Goal: Information Seeking & Learning: Learn about a topic

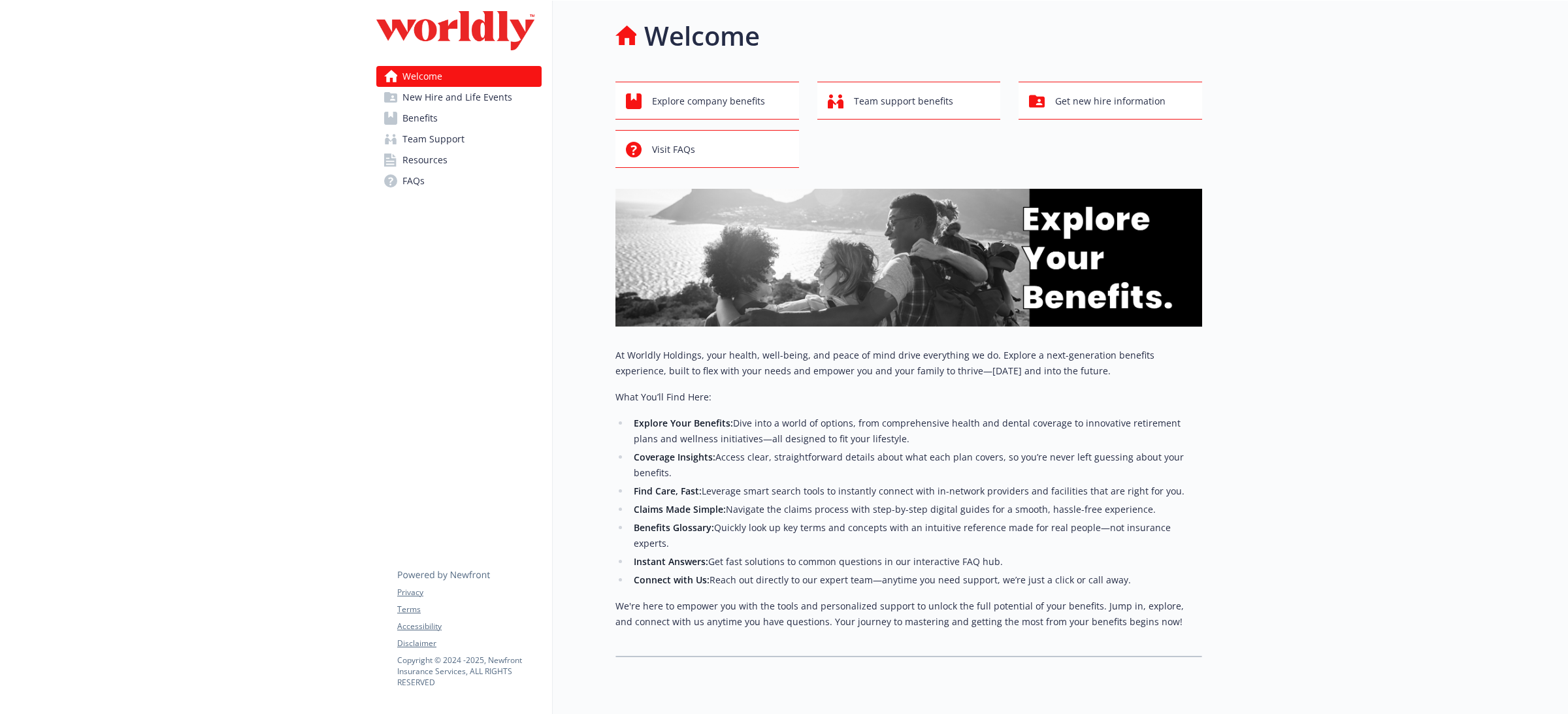
click at [465, 115] on link "Benefits" at bounding box center [459, 118] width 165 height 21
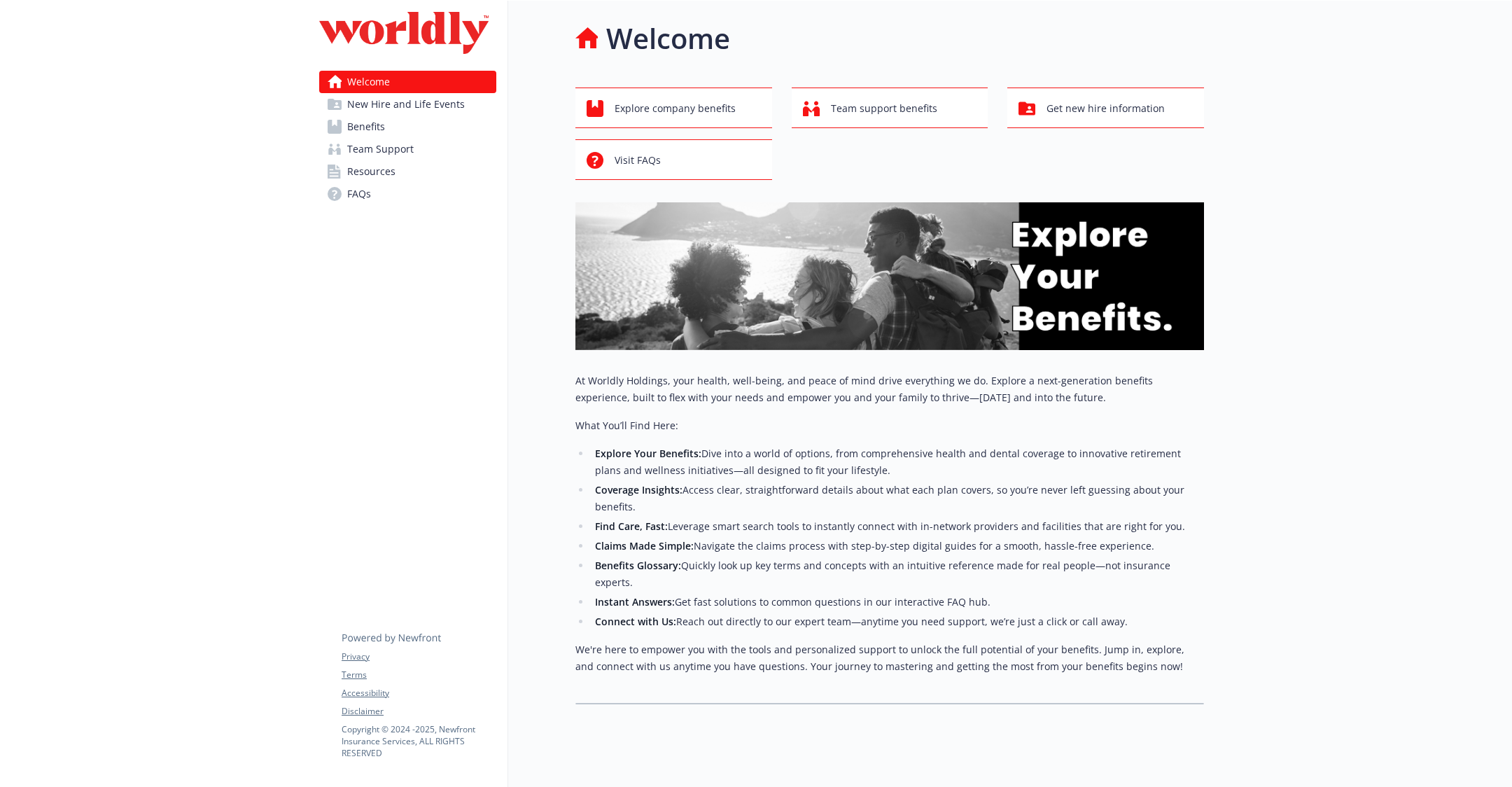
click at [355, 94] on span "New Hire and Life Events" at bounding box center [406, 104] width 118 height 23
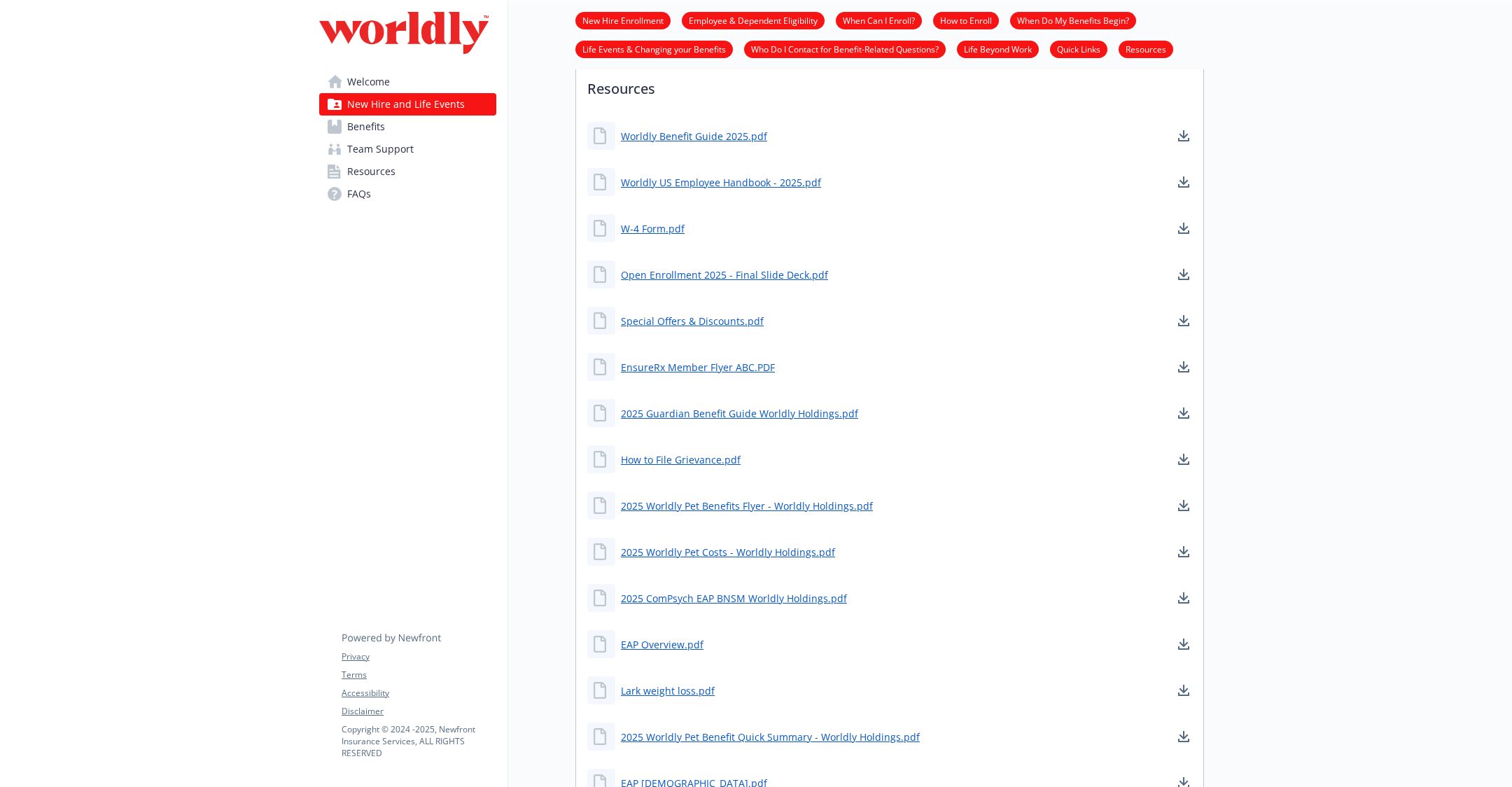
scroll to position [902, 0]
click at [1178, 221] on icon "download document" at bounding box center [1183, 226] width 11 height 11
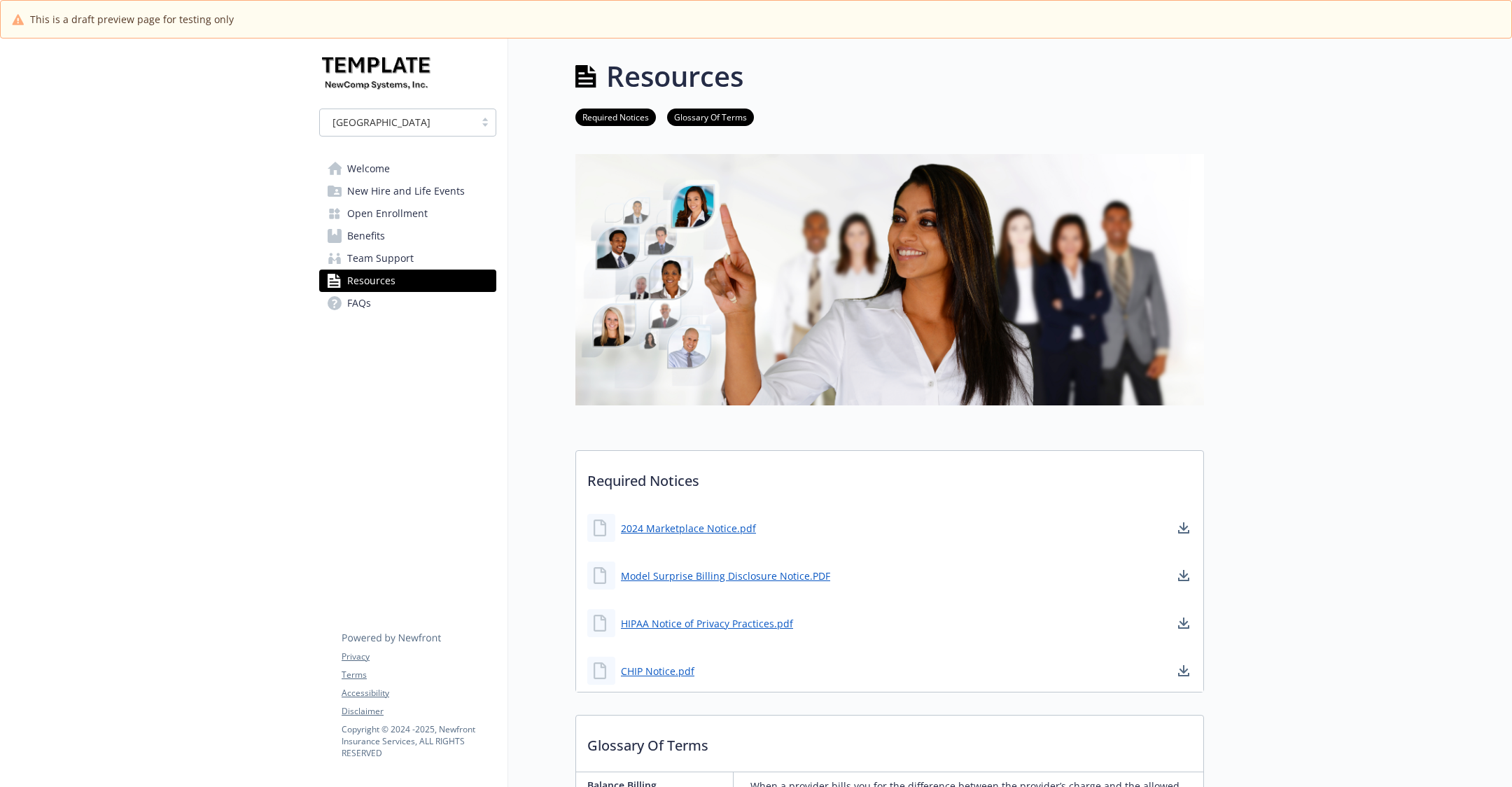
click at [409, 212] on span "Open Enrollment" at bounding box center [387, 213] width 81 height 23
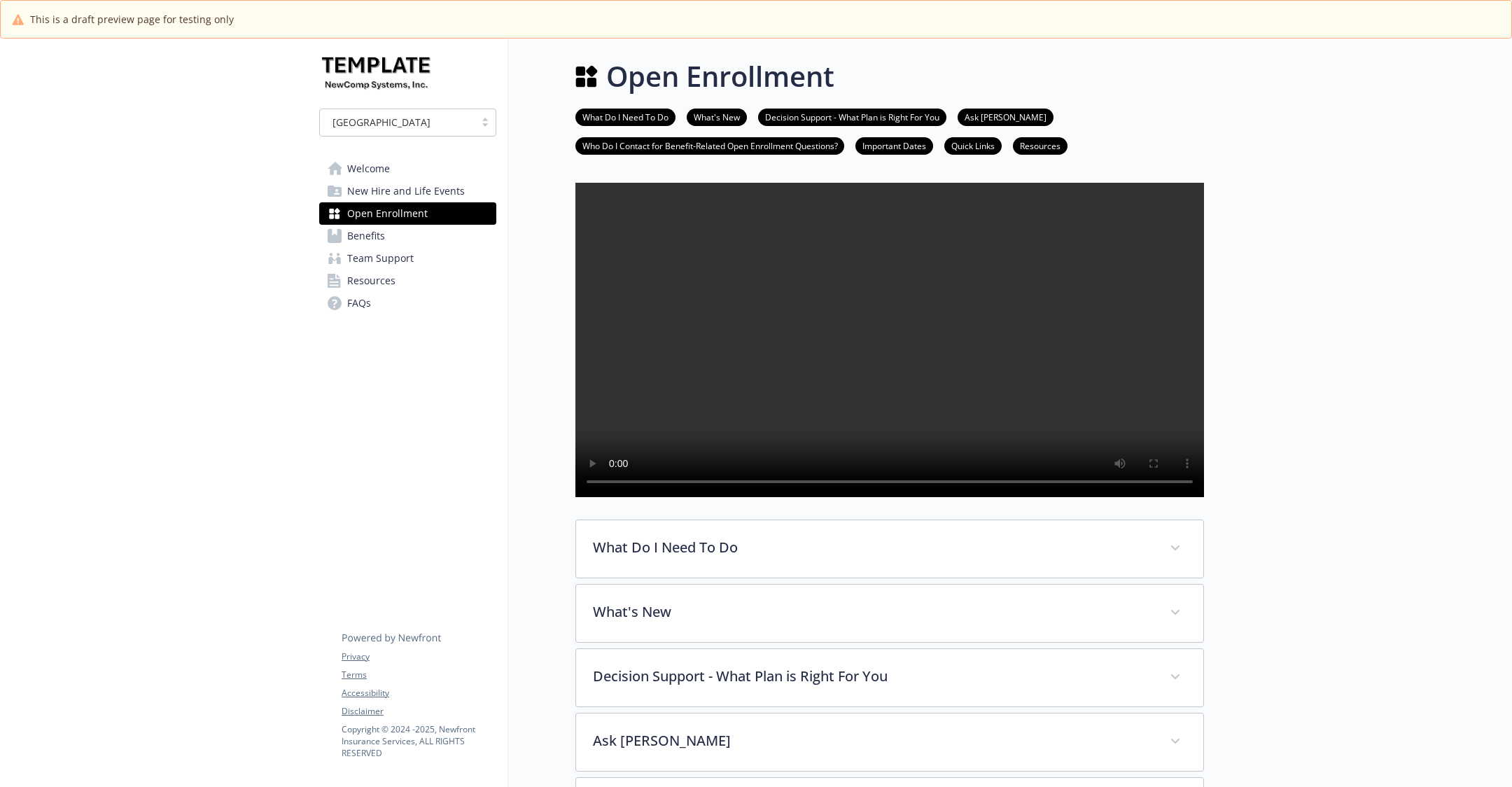
click at [397, 167] on link "Welcome" at bounding box center [408, 168] width 177 height 23
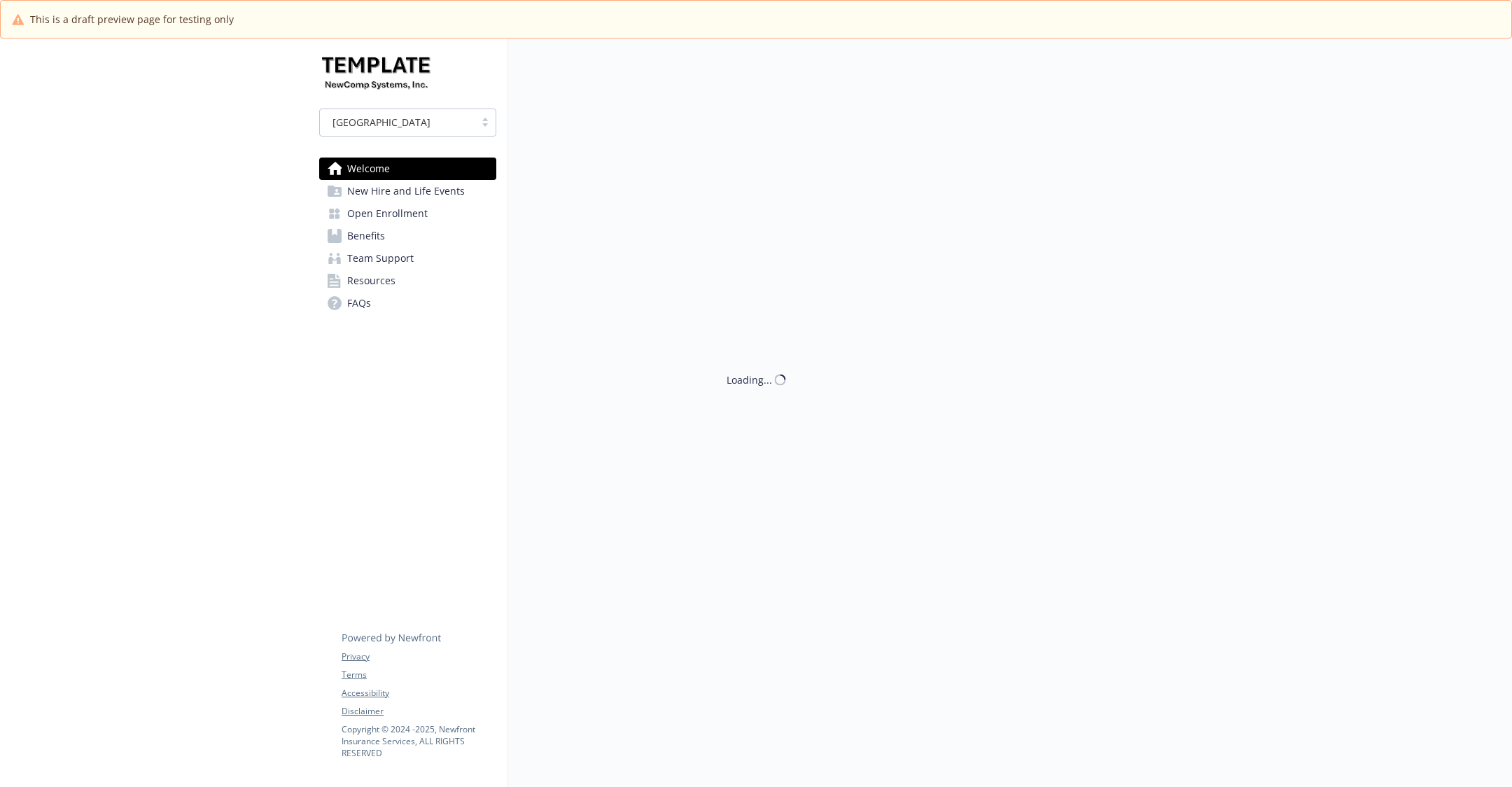
click at [397, 187] on span "New Hire and Life Events" at bounding box center [406, 191] width 118 height 23
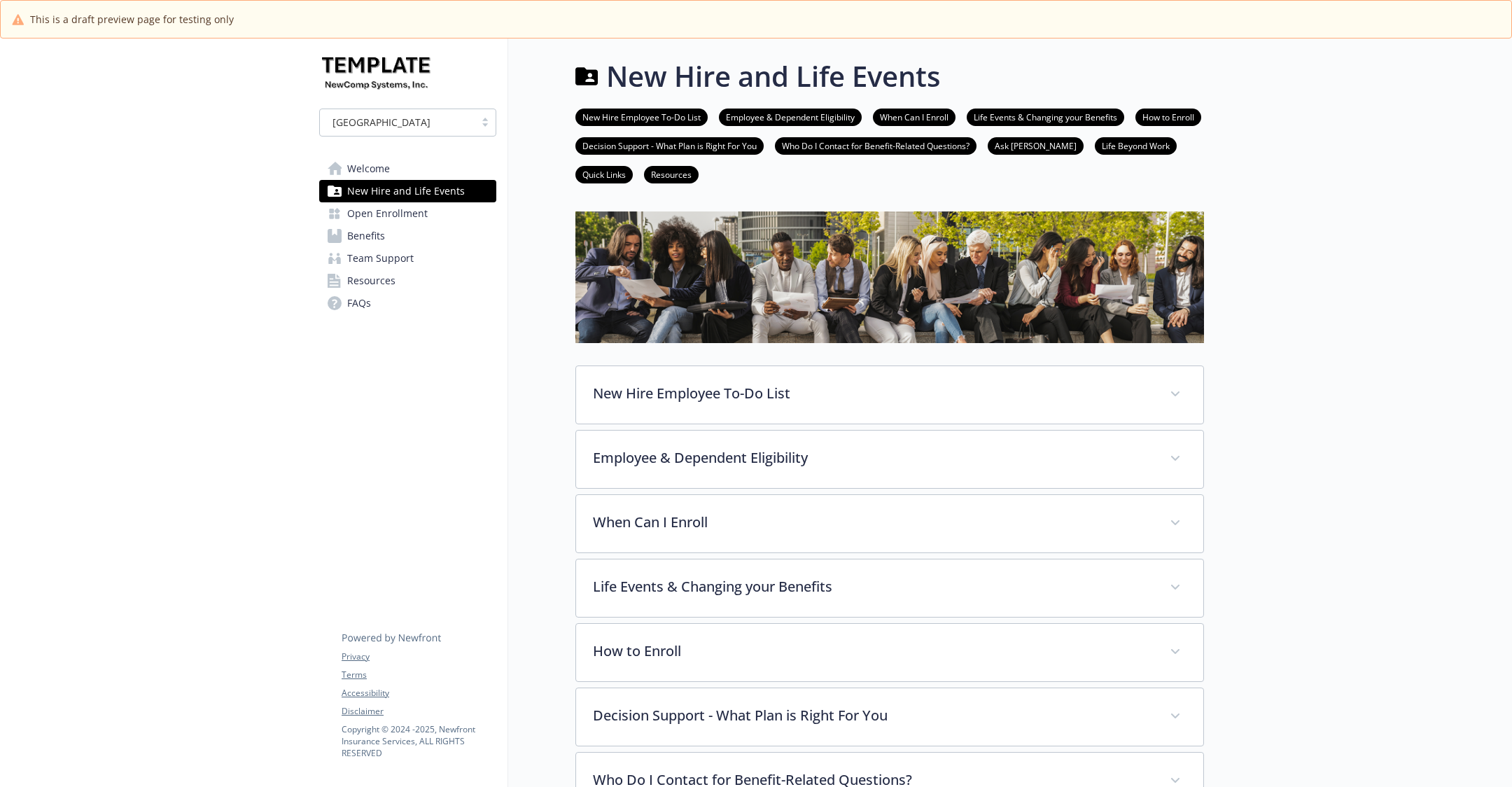
click at [399, 226] on link "Benefits" at bounding box center [408, 236] width 177 height 23
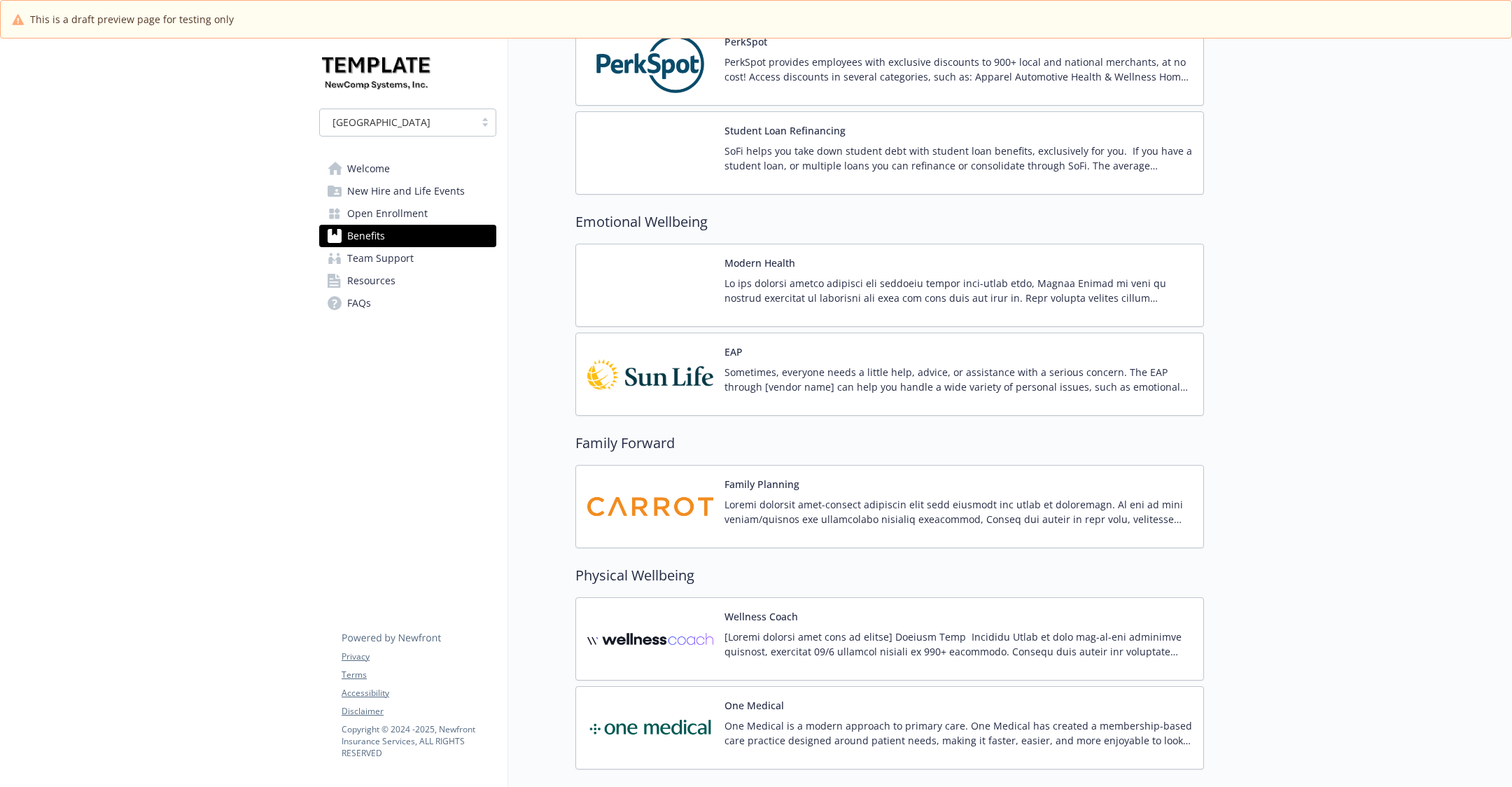
scroll to position [3115, 0]
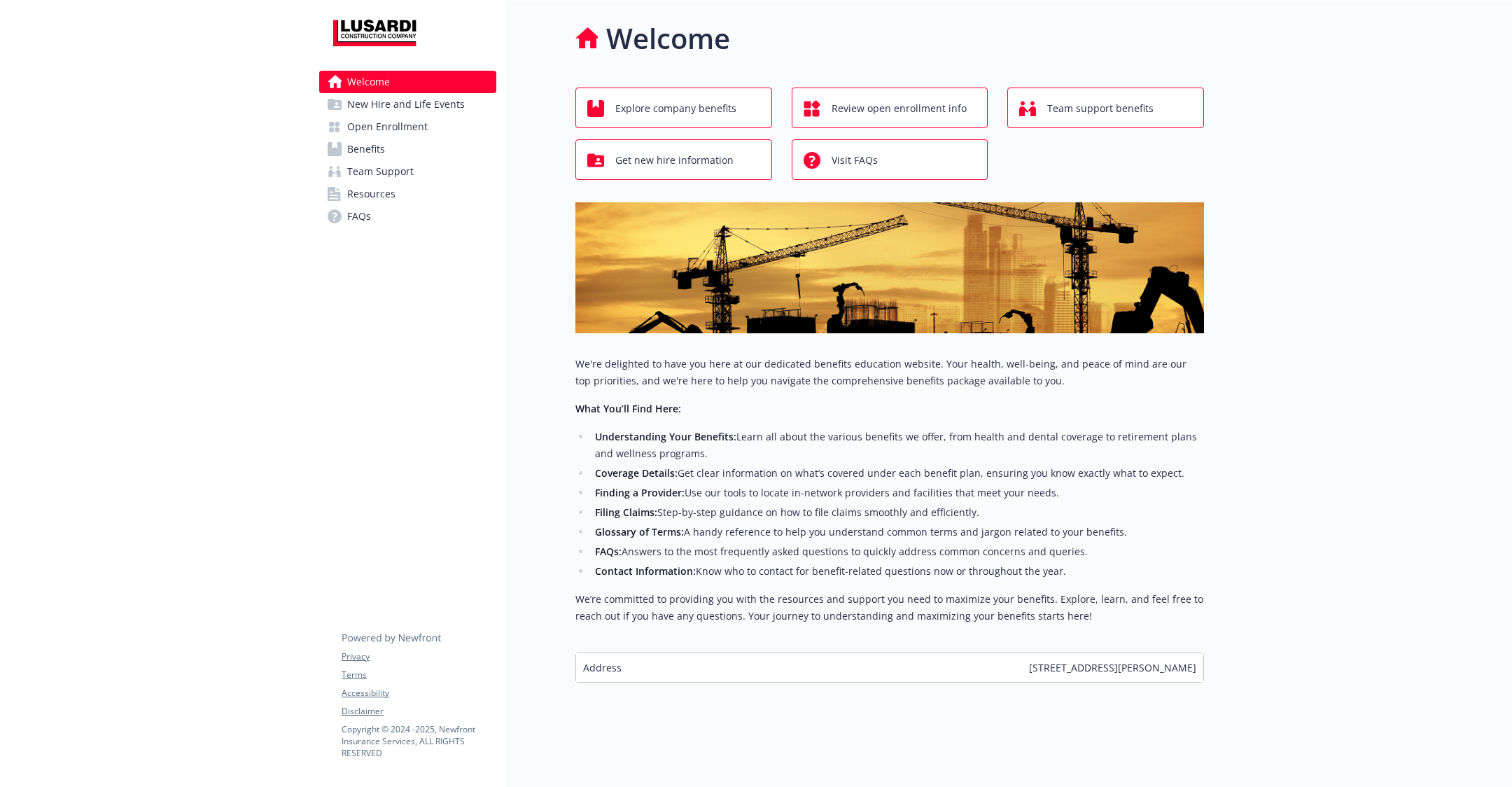
click at [428, 143] on link "Benefits" at bounding box center [408, 149] width 177 height 23
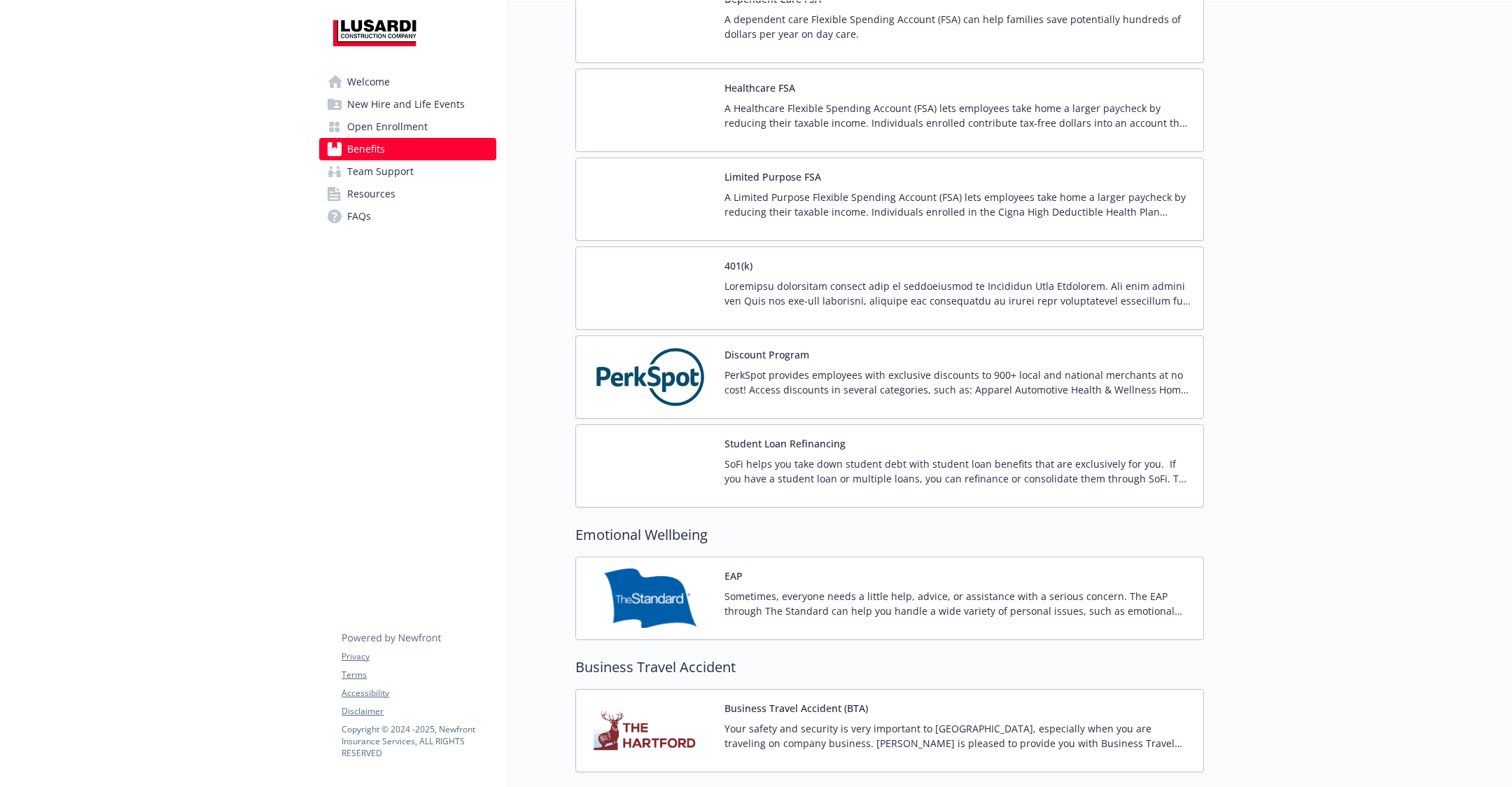
scroll to position [1666, 0]
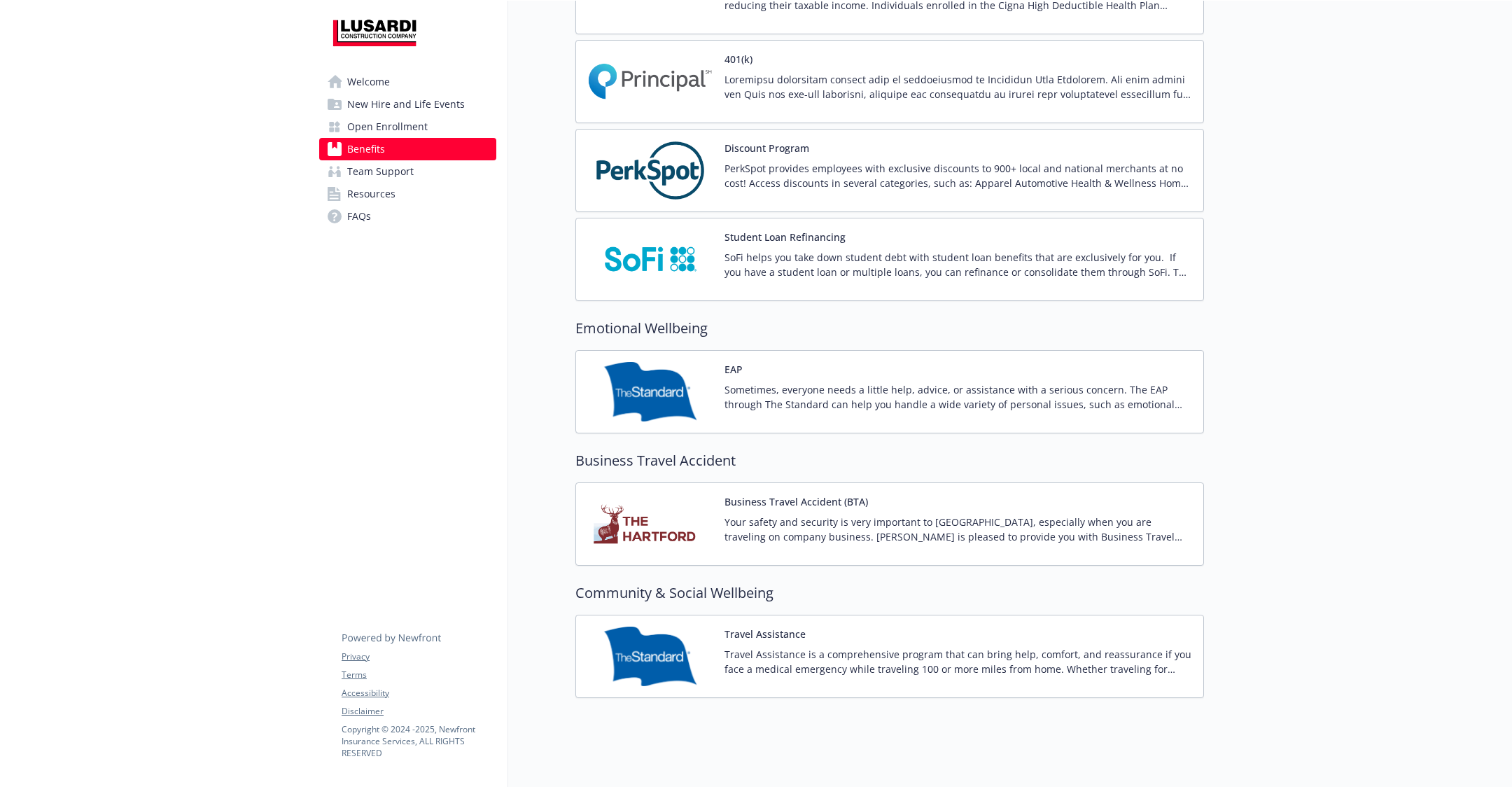
click at [836, 586] on h2 "Community & Social Wellbeing" at bounding box center [890, 592] width 629 height 21
click at [836, 632] on div "Travel Assistance Travel Assistance is a comprehensive program that can bring h…" at bounding box center [958, 656] width 467 height 60
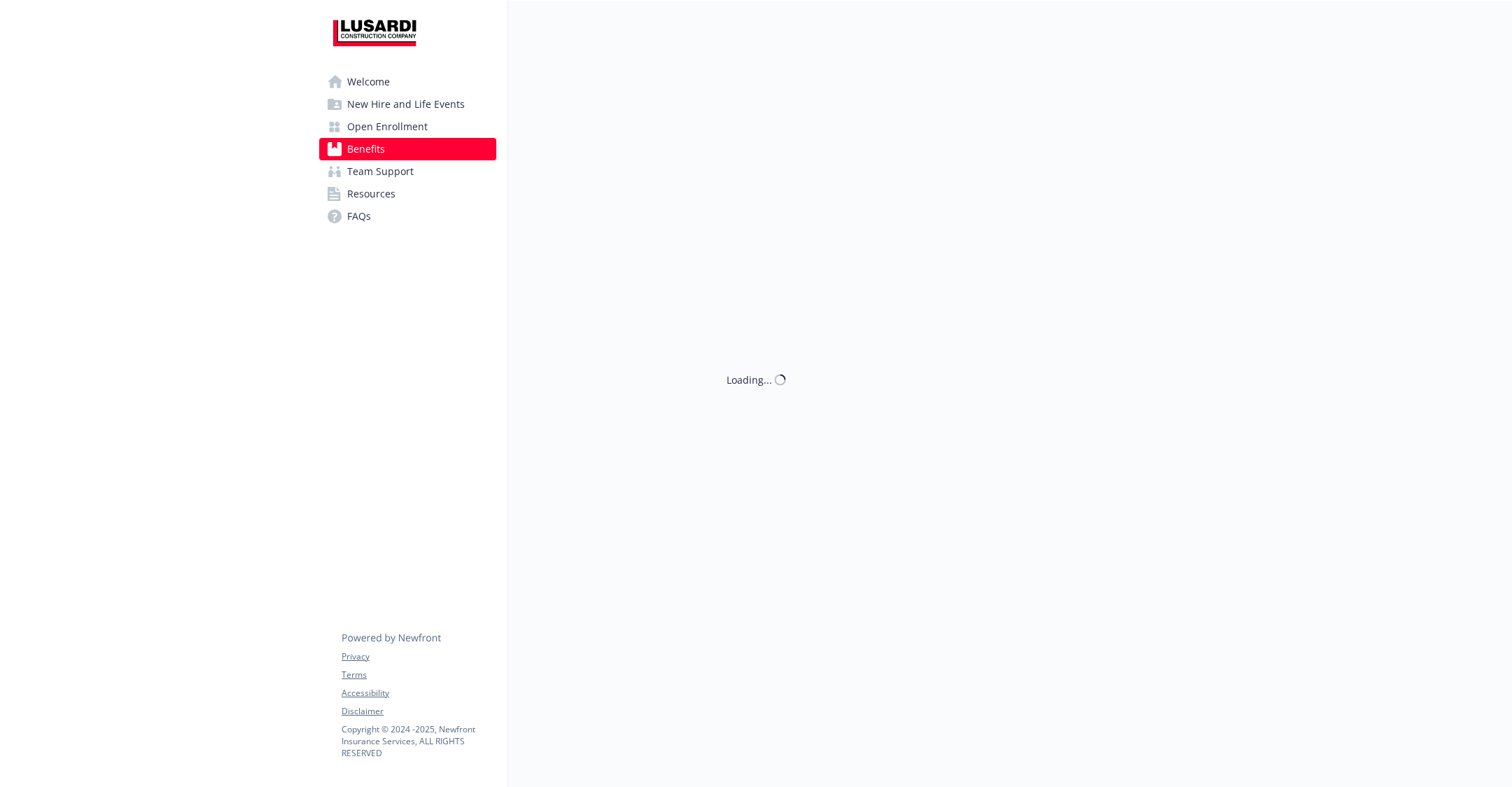
scroll to position [1666, 0]
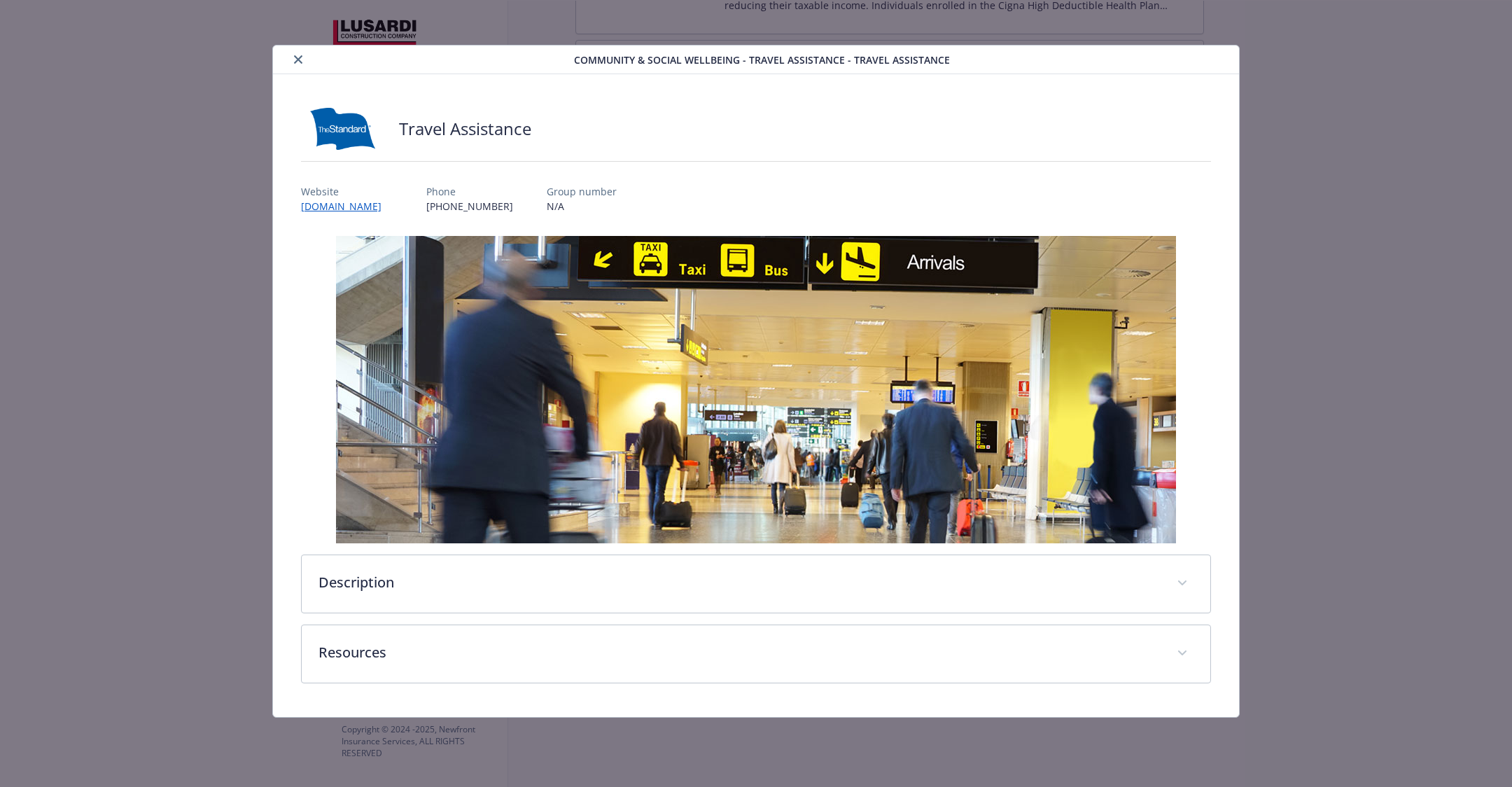
click at [775, 616] on div "Description Travel Assistance is a comprehensive program that can bring help, c…" at bounding box center [756, 460] width 910 height 447
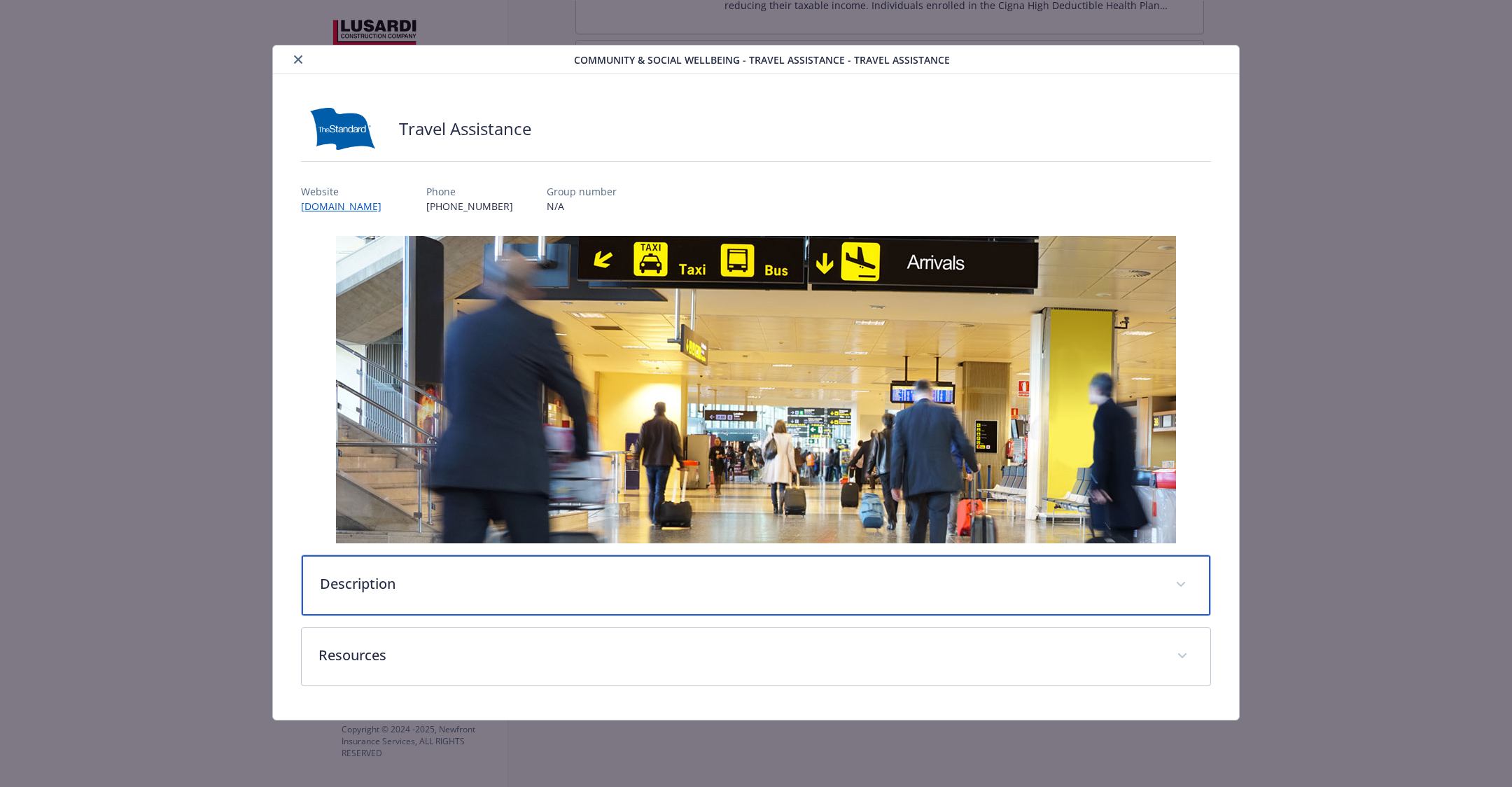
click at [747, 599] on div "Description" at bounding box center [756, 585] width 909 height 60
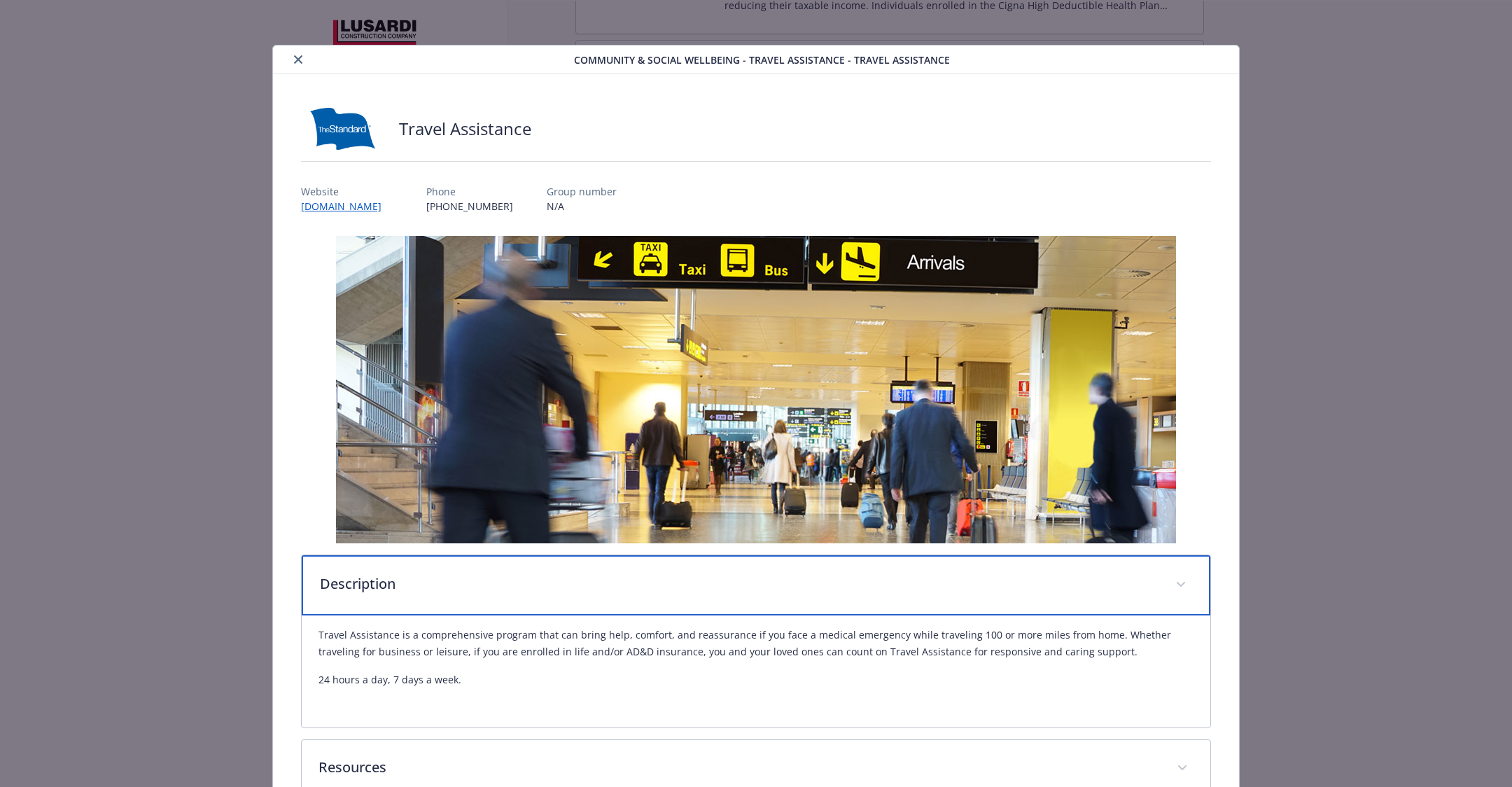
scroll to position [88, 0]
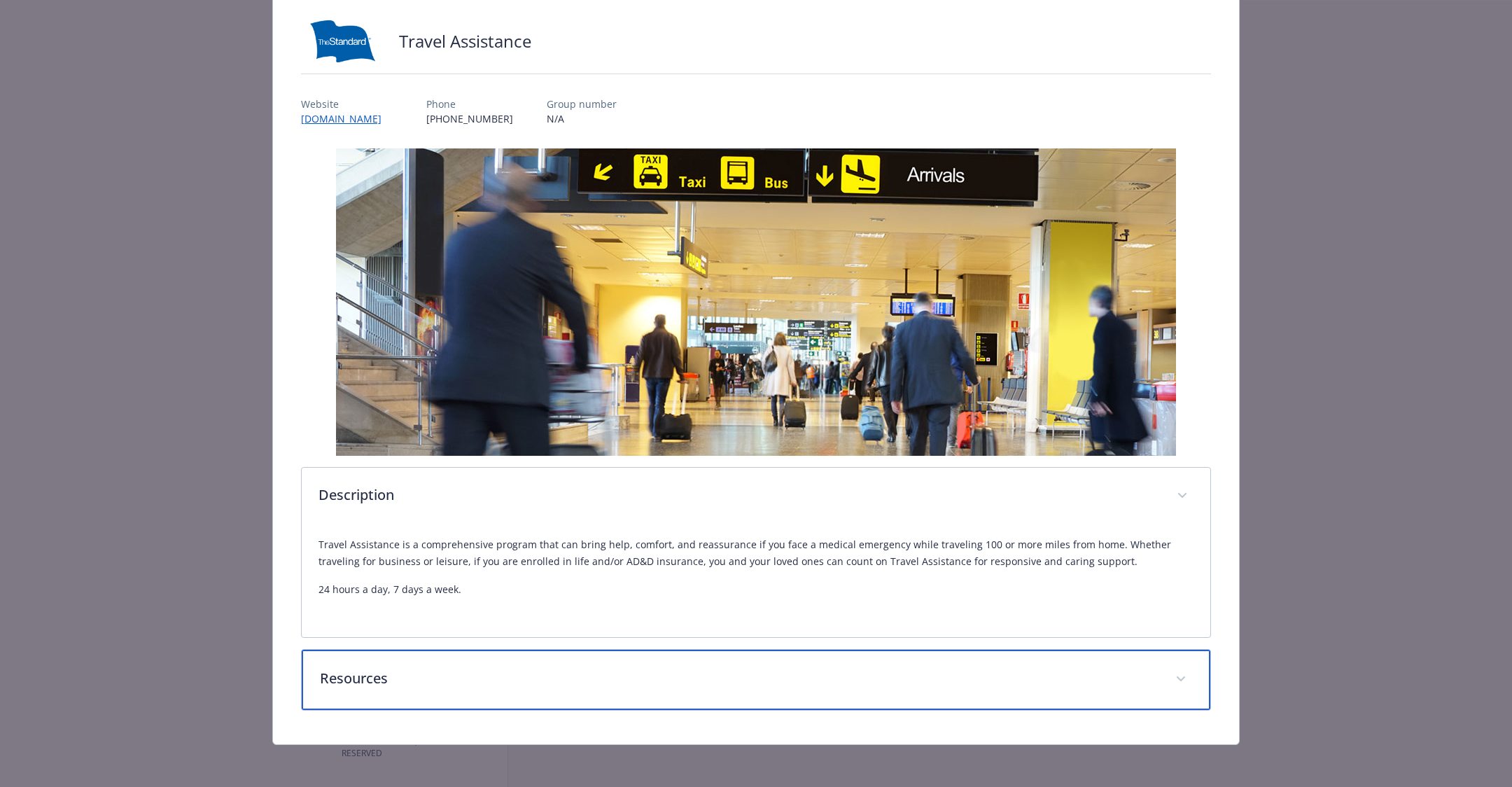
click at [727, 658] on div "Resources" at bounding box center [756, 680] width 909 height 60
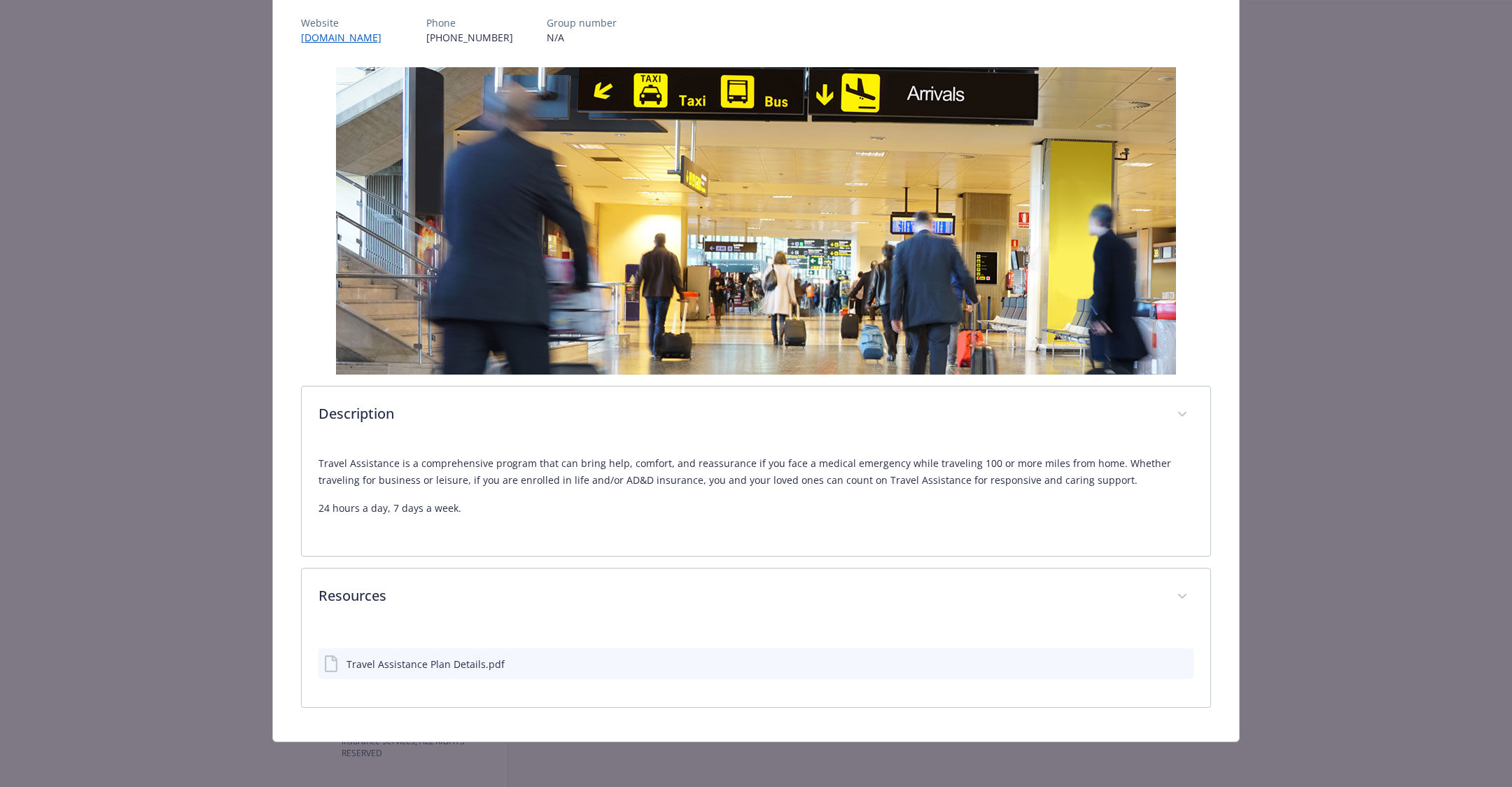
scroll to position [167, 0]
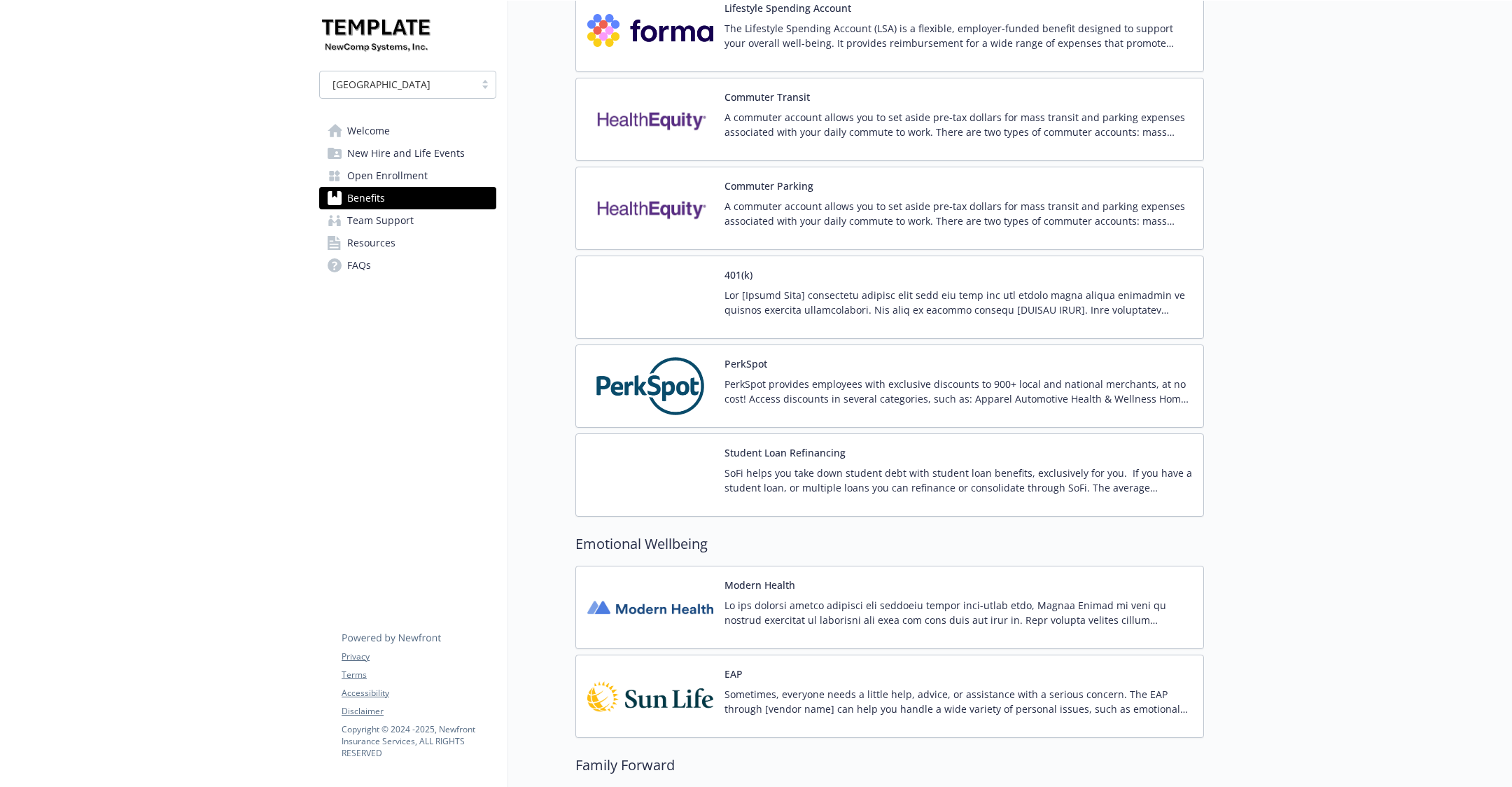
scroll to position [3784, 0]
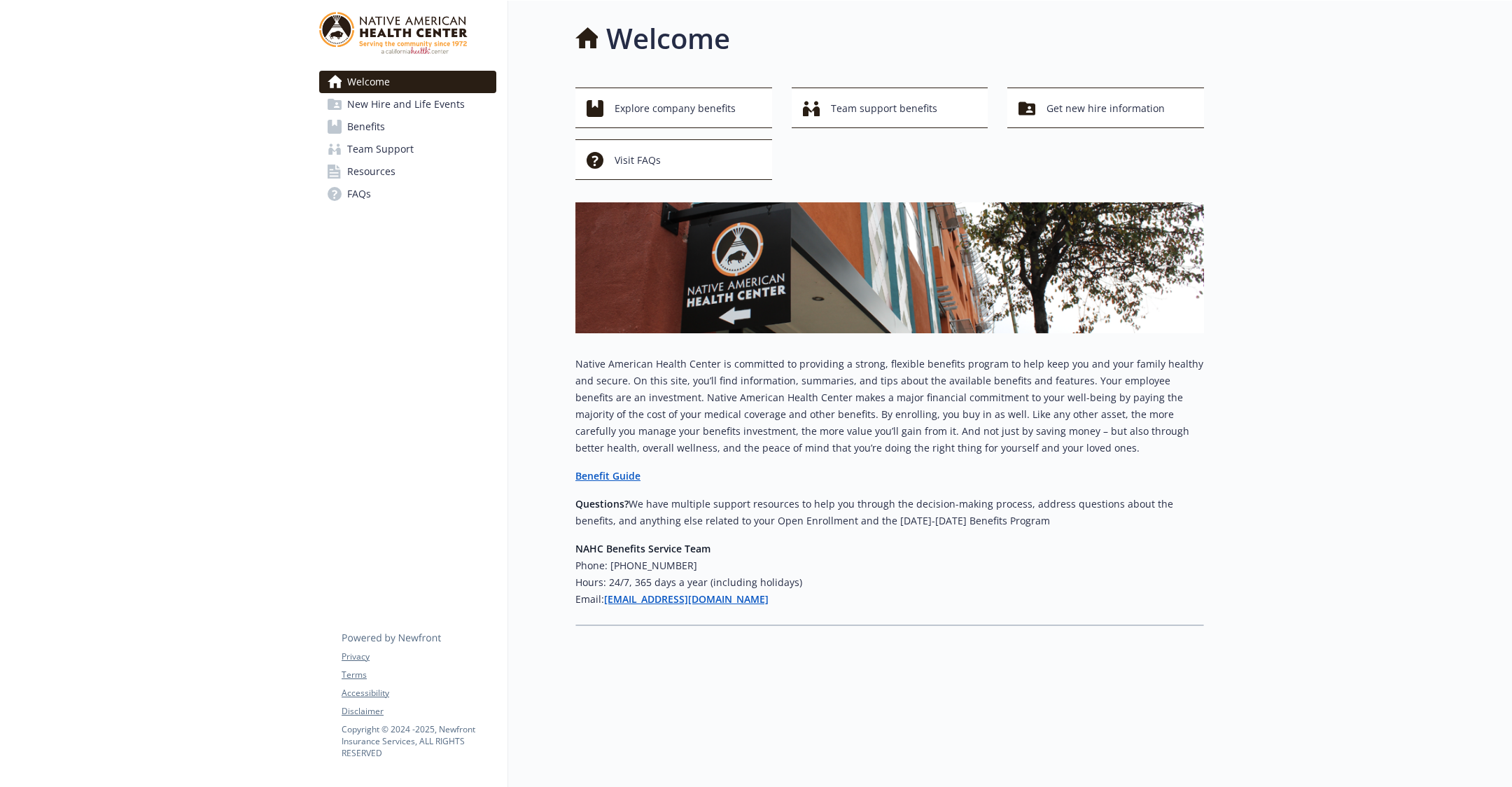
click at [379, 120] on span "Benefits" at bounding box center [366, 126] width 38 height 23
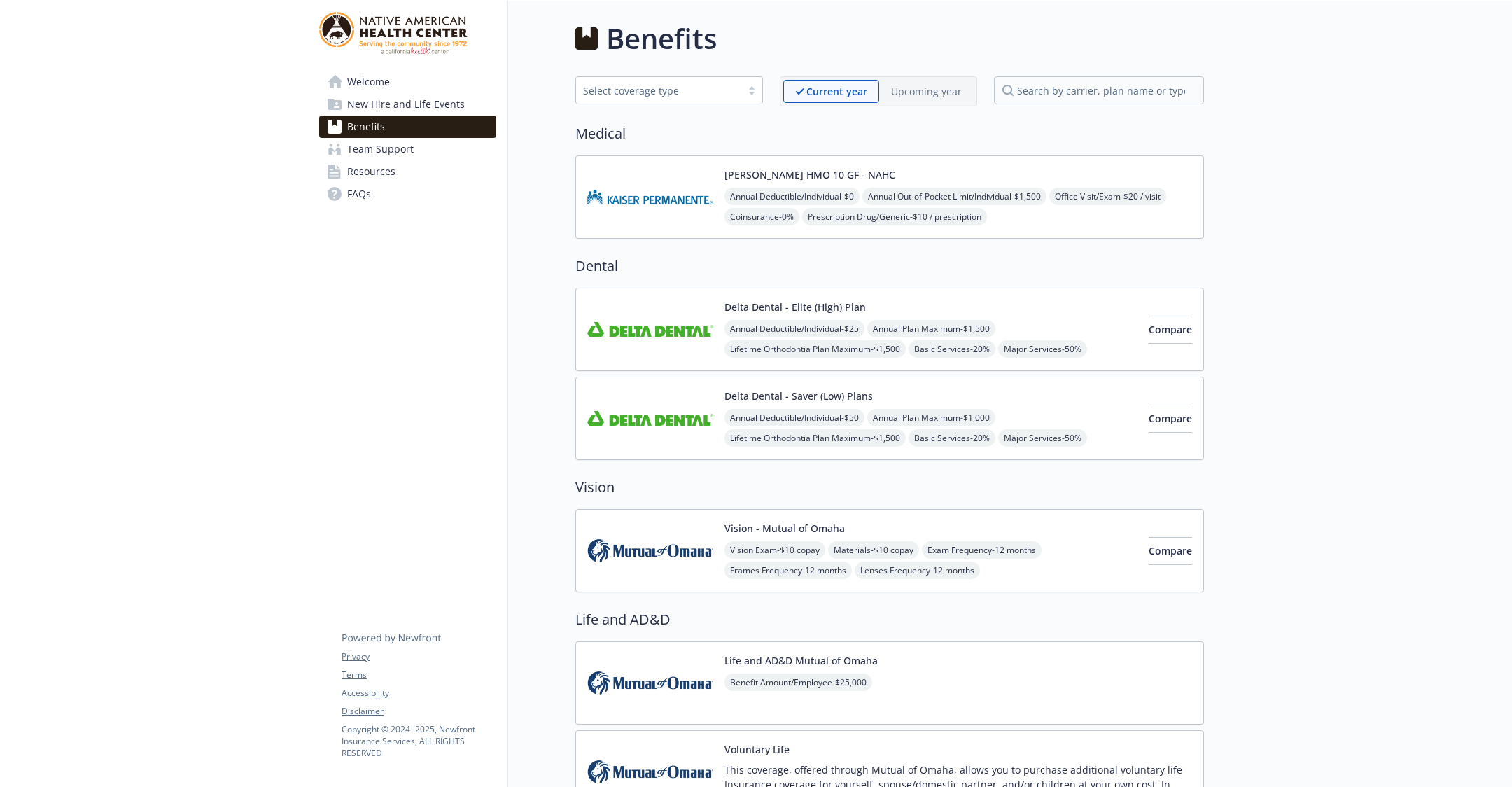
scroll to position [475, 0]
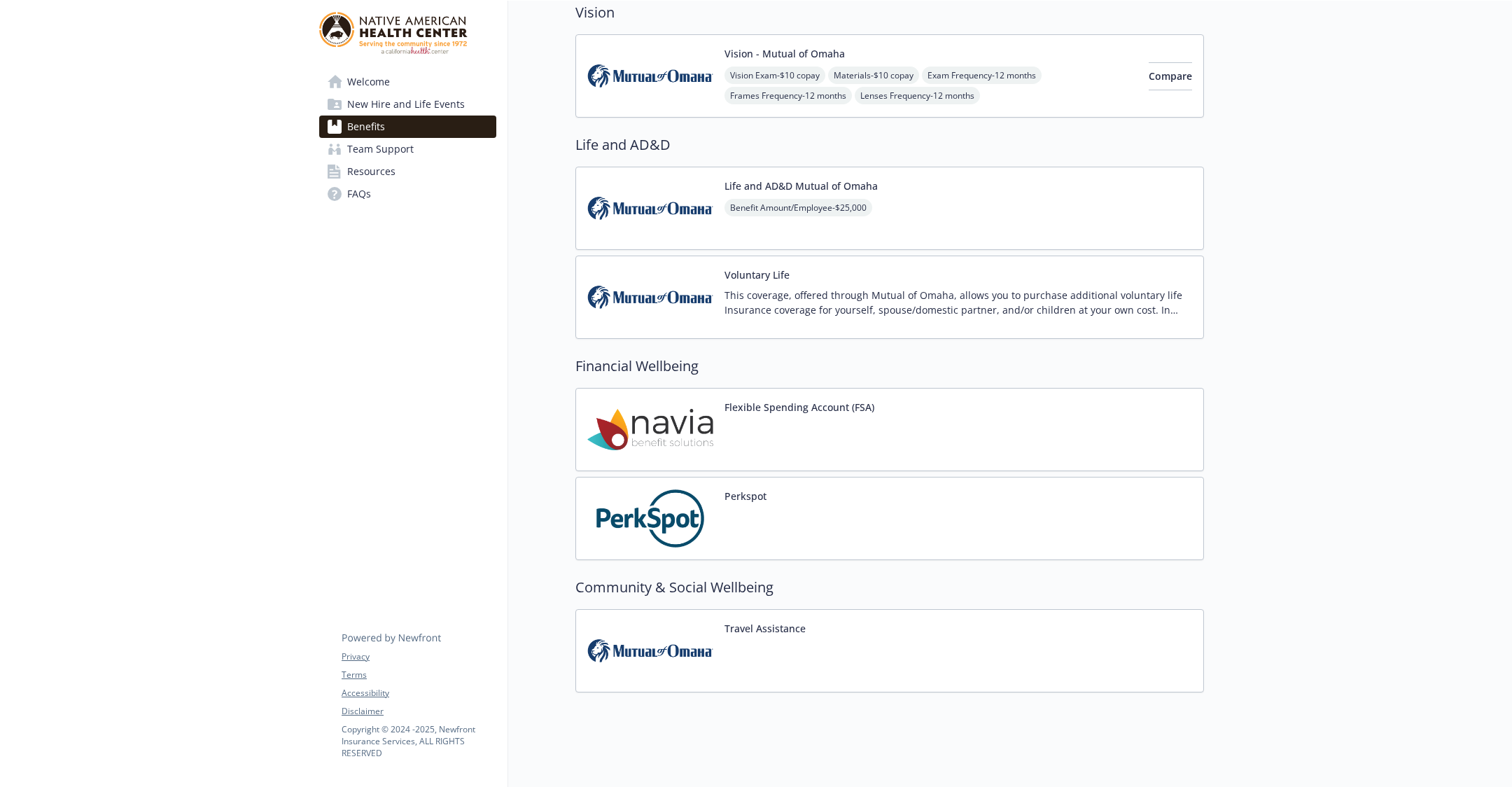
click at [744, 621] on button "Travel Assistance" at bounding box center [765, 628] width 81 height 15
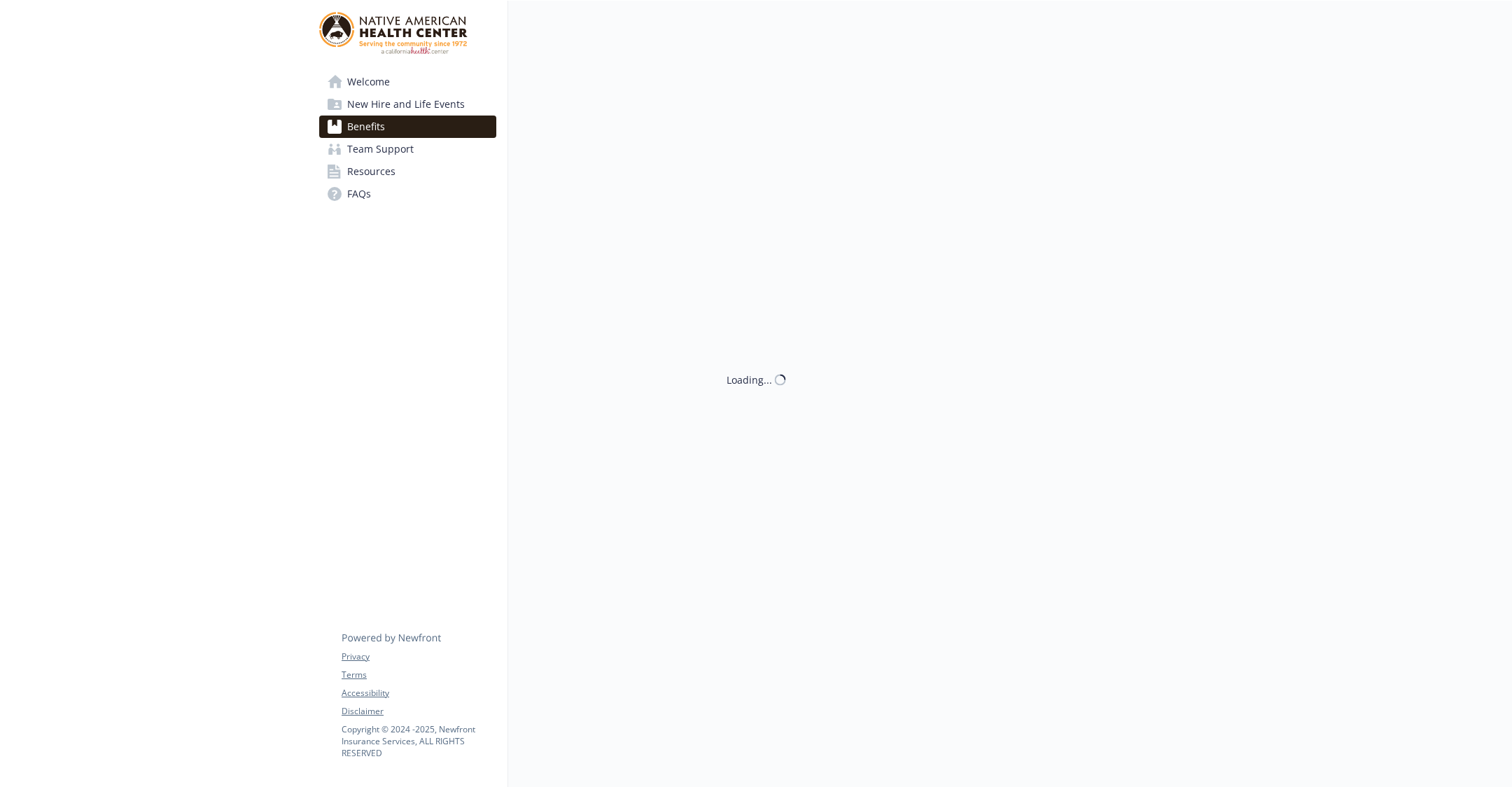
scroll to position [475, 0]
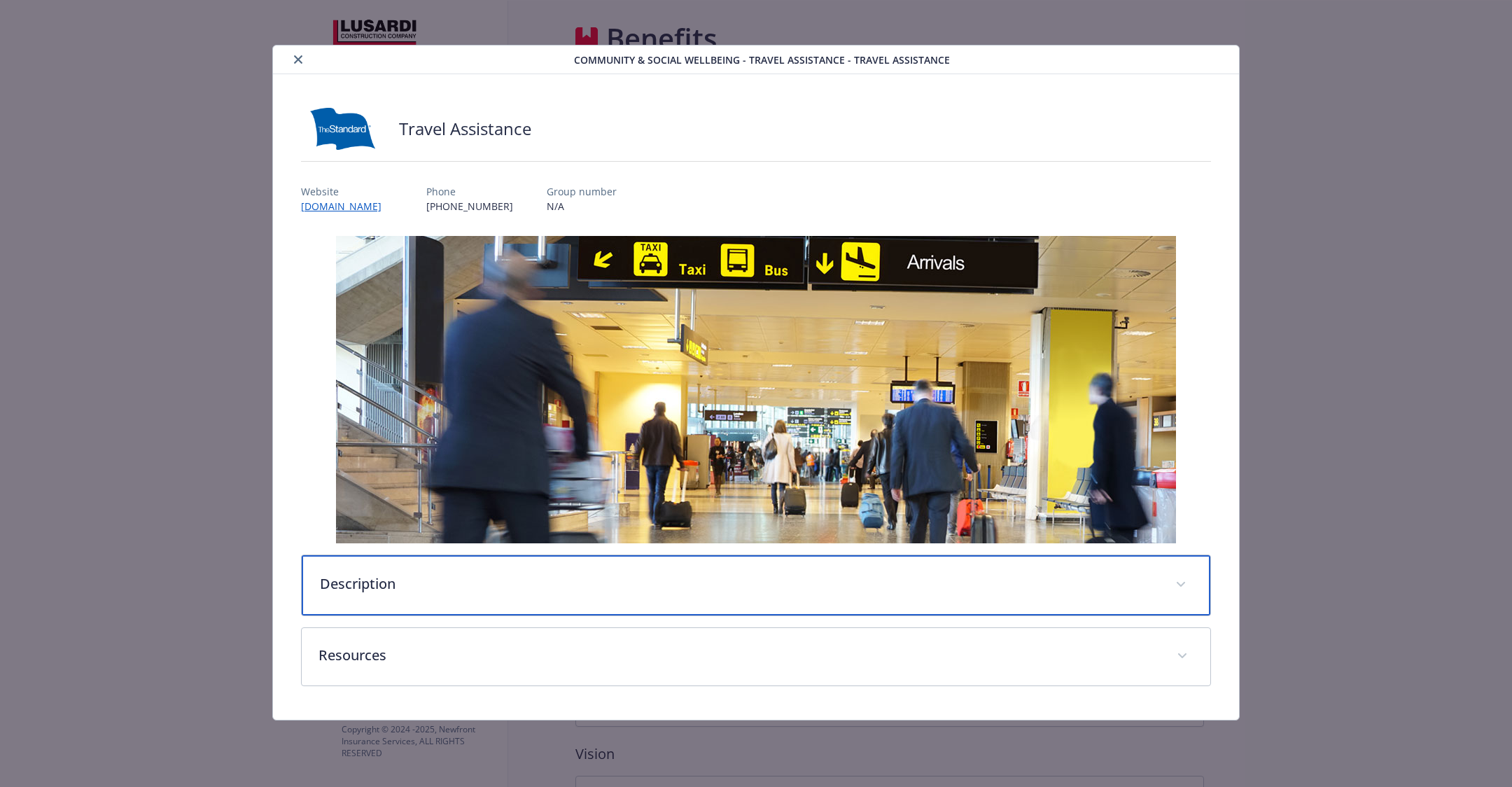
click at [981, 590] on p "Description" at bounding box center [739, 584] width 838 height 21
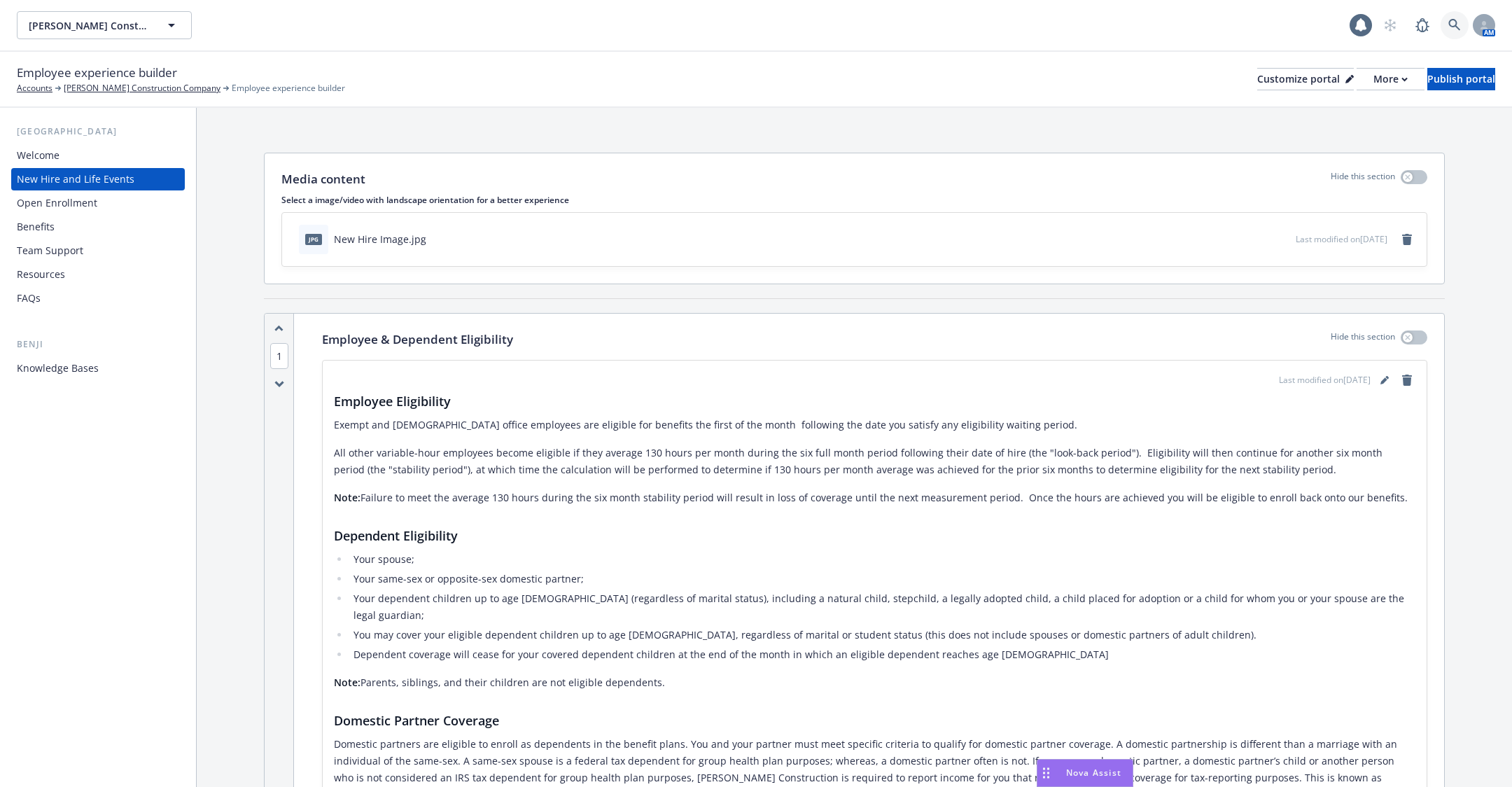
click at [1442, 29] on link at bounding box center [1455, 25] width 28 height 28
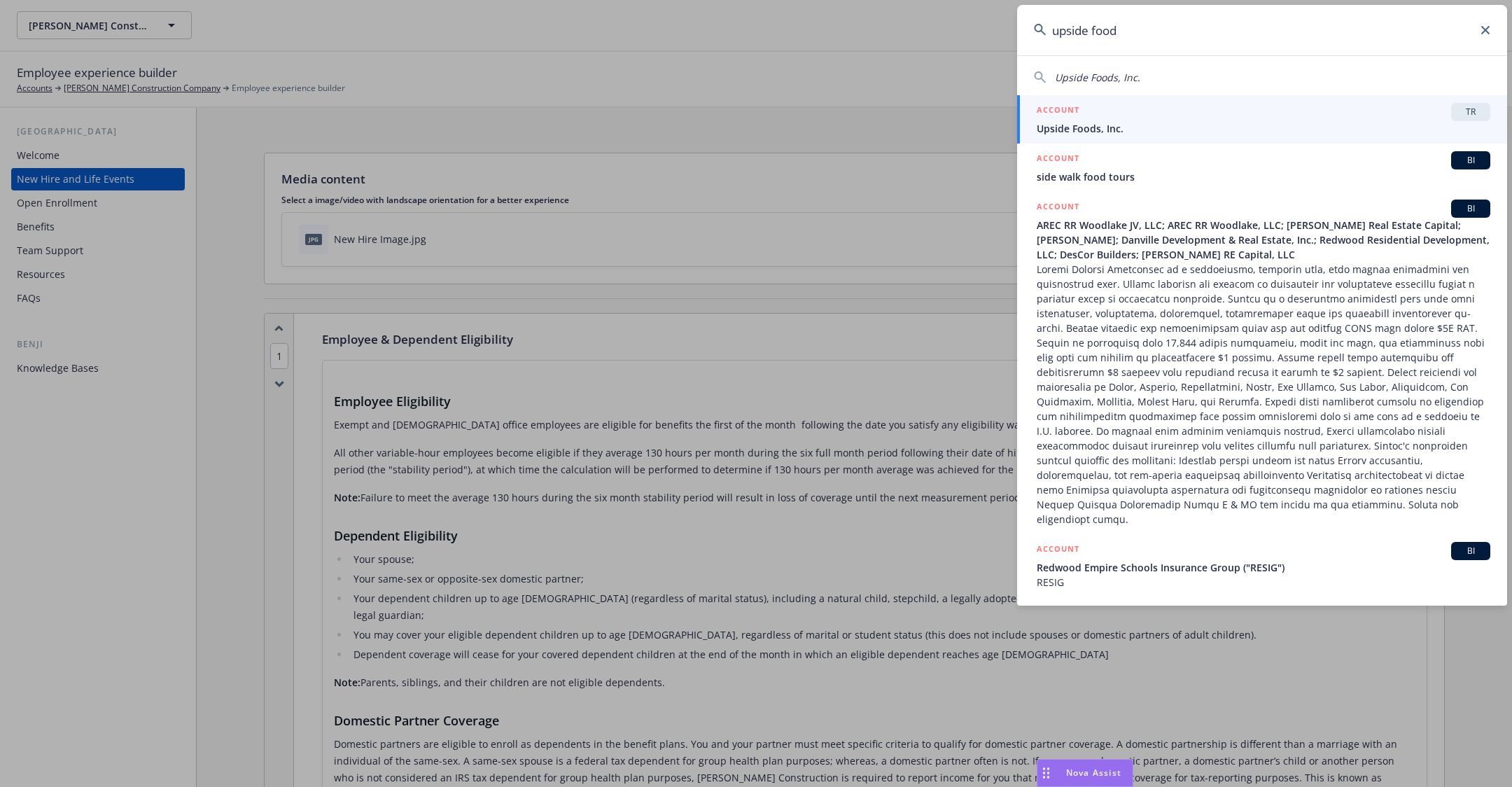
type input "upside food"
click at [1211, 123] on span "Upside Foods, Inc." at bounding box center [1263, 129] width 454 height 15
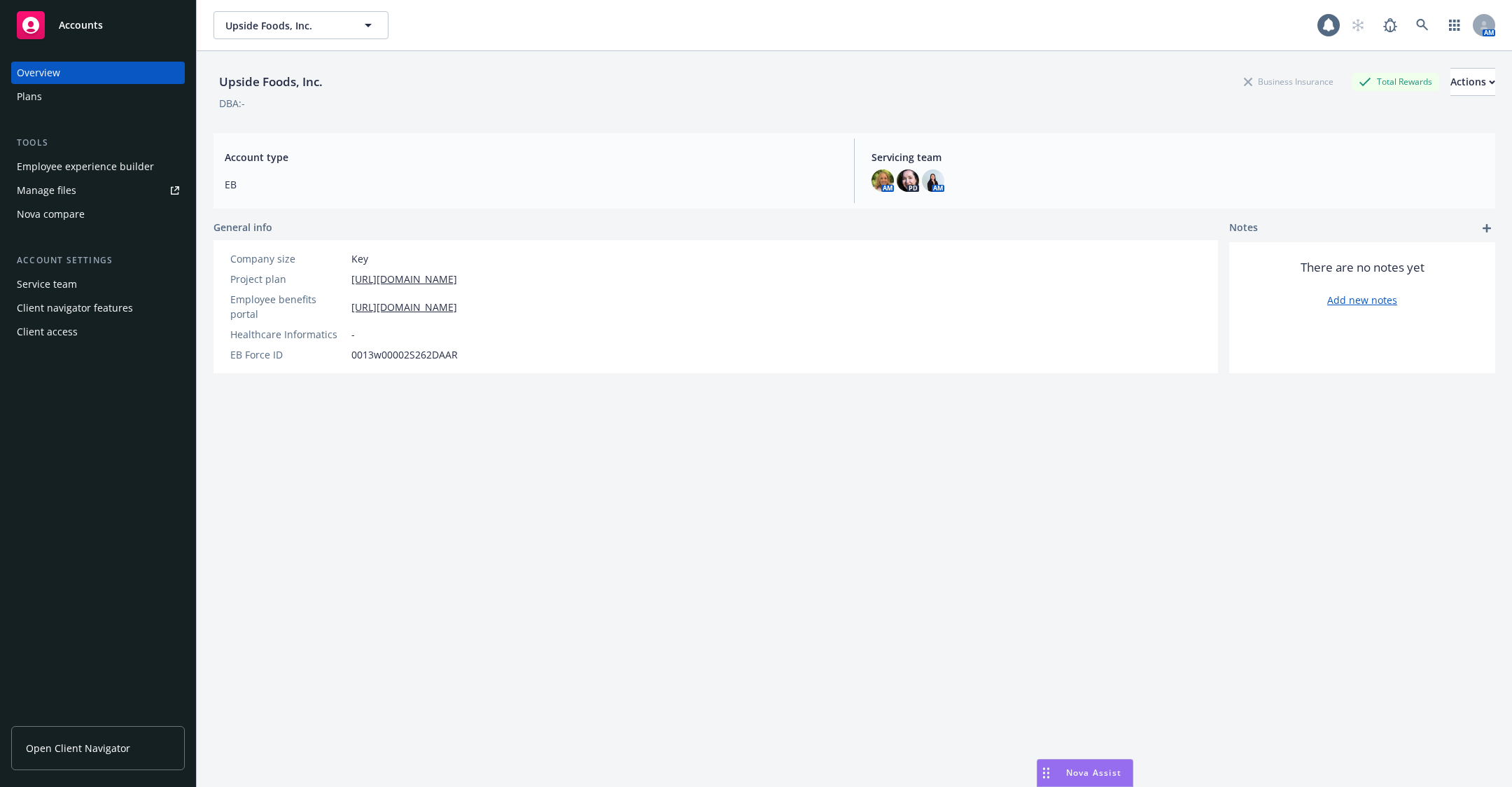
click at [103, 176] on div "Employee experience builder" at bounding box center [85, 166] width 137 height 23
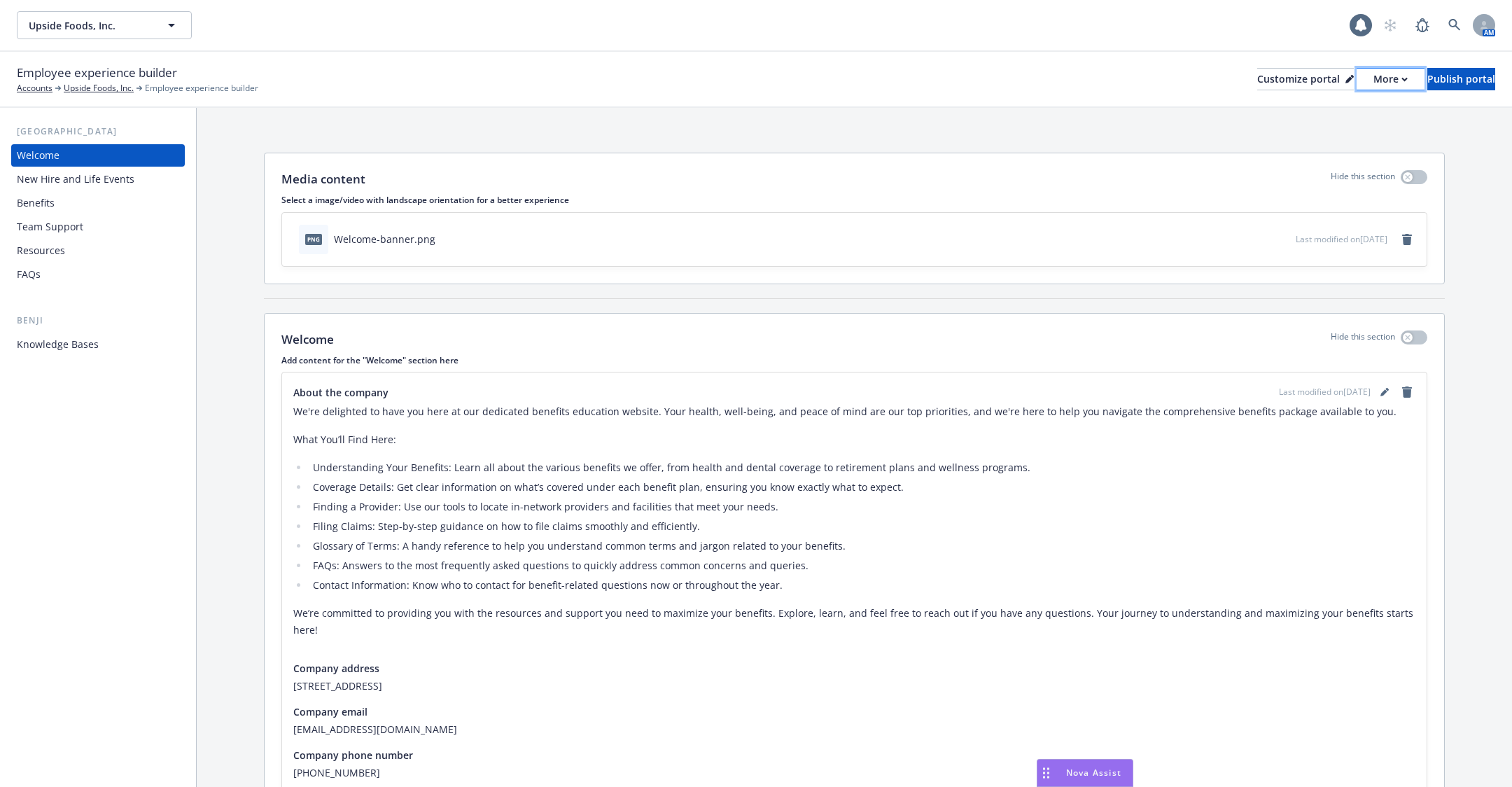
click at [1373, 88] on div "More" at bounding box center [1390, 79] width 34 height 21
click at [1328, 133] on link "Copy portal link" at bounding box center [1317, 139] width 128 height 28
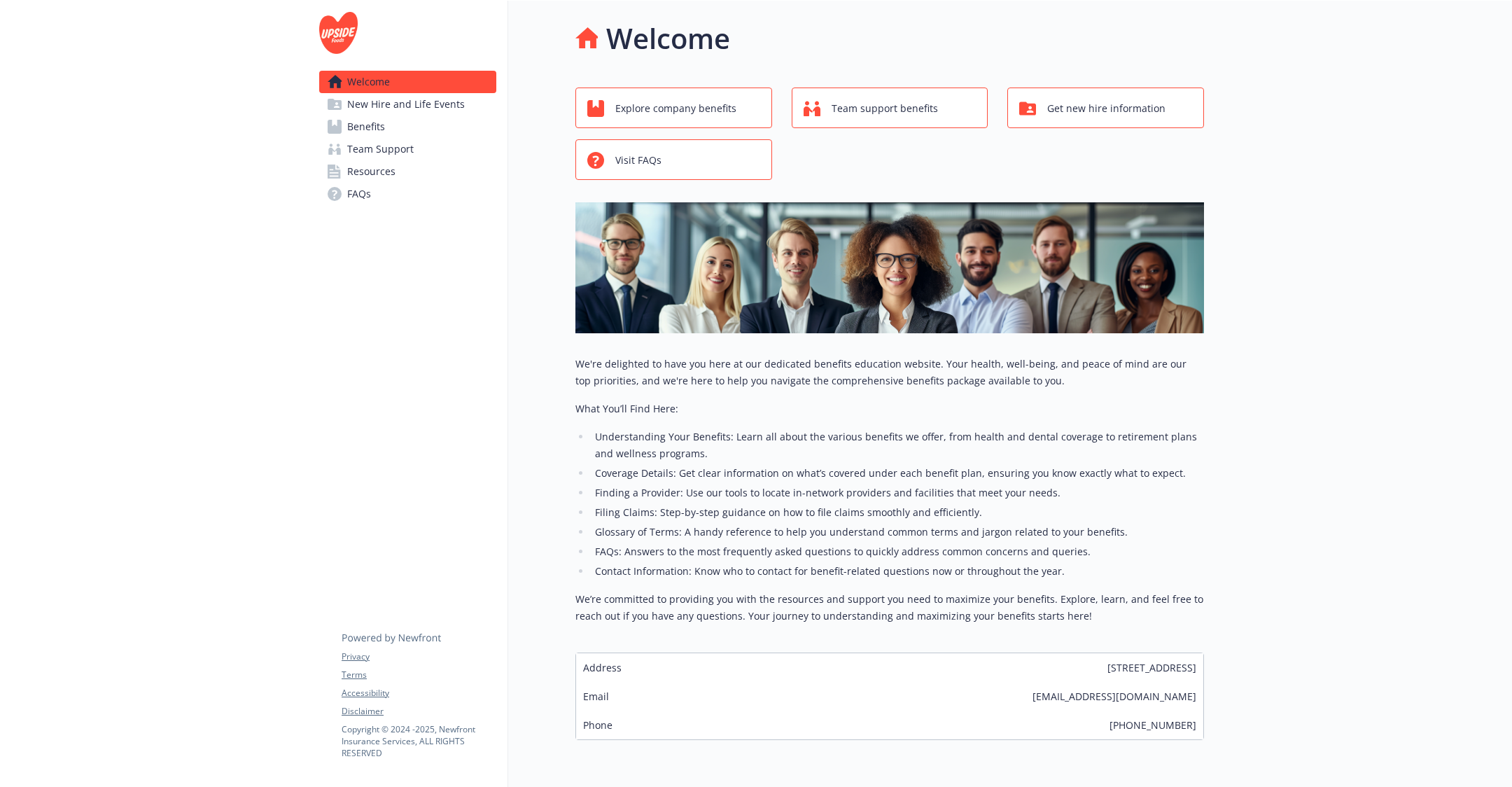
click at [406, 133] on link "Benefits" at bounding box center [408, 126] width 177 height 23
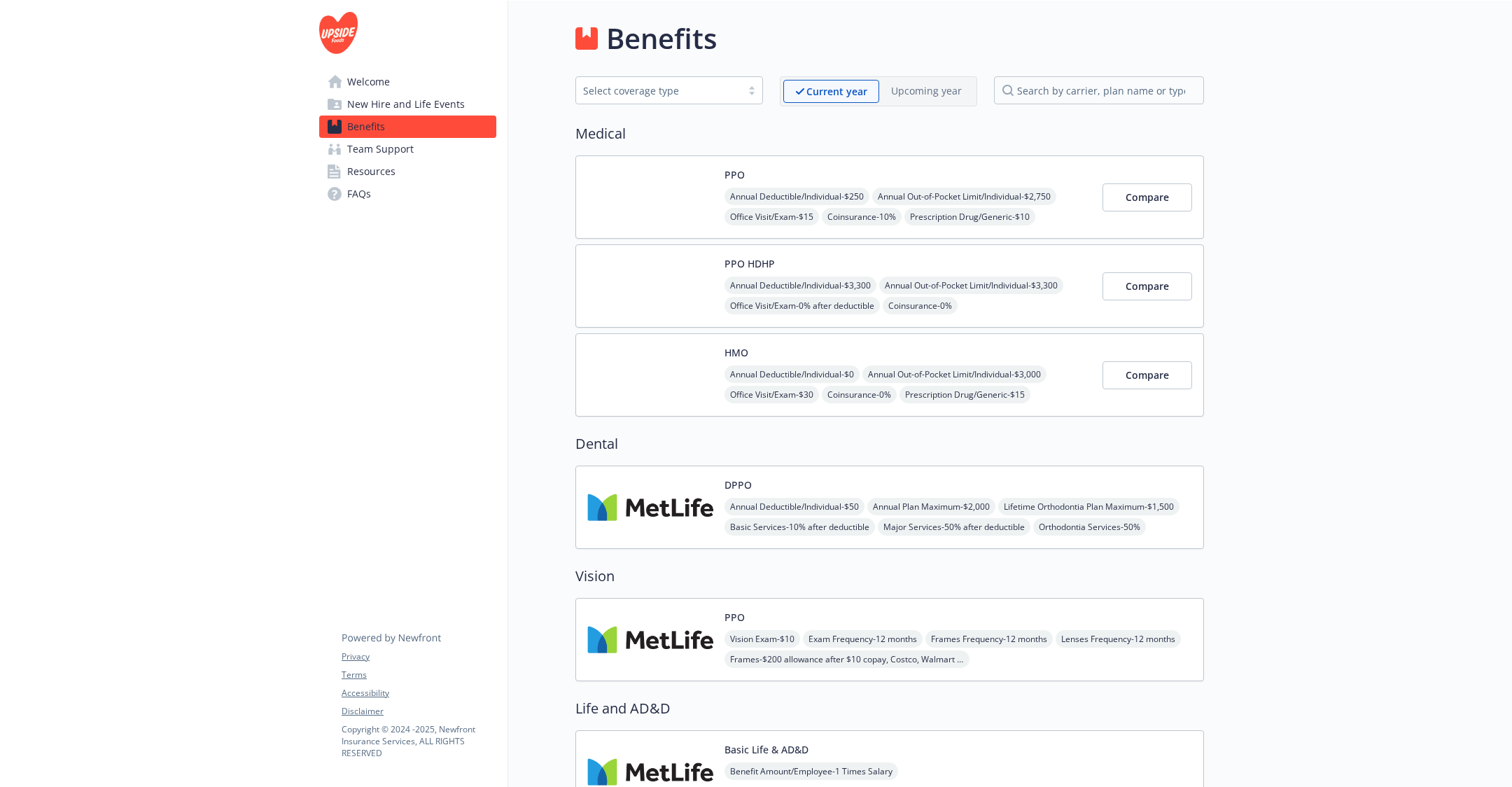
scroll to position [1534, 0]
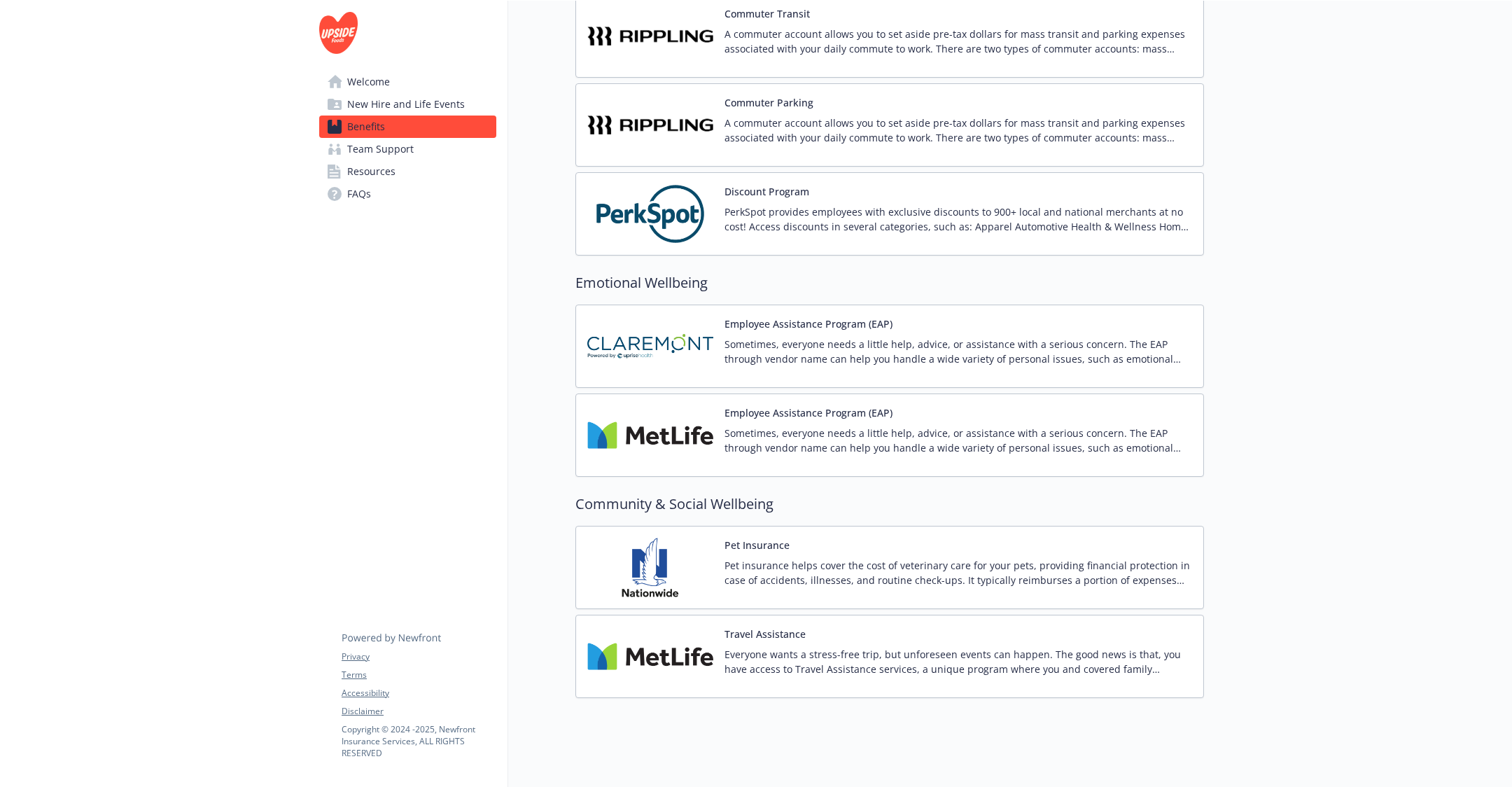
click at [746, 627] on button "Travel Assistance" at bounding box center [765, 634] width 81 height 15
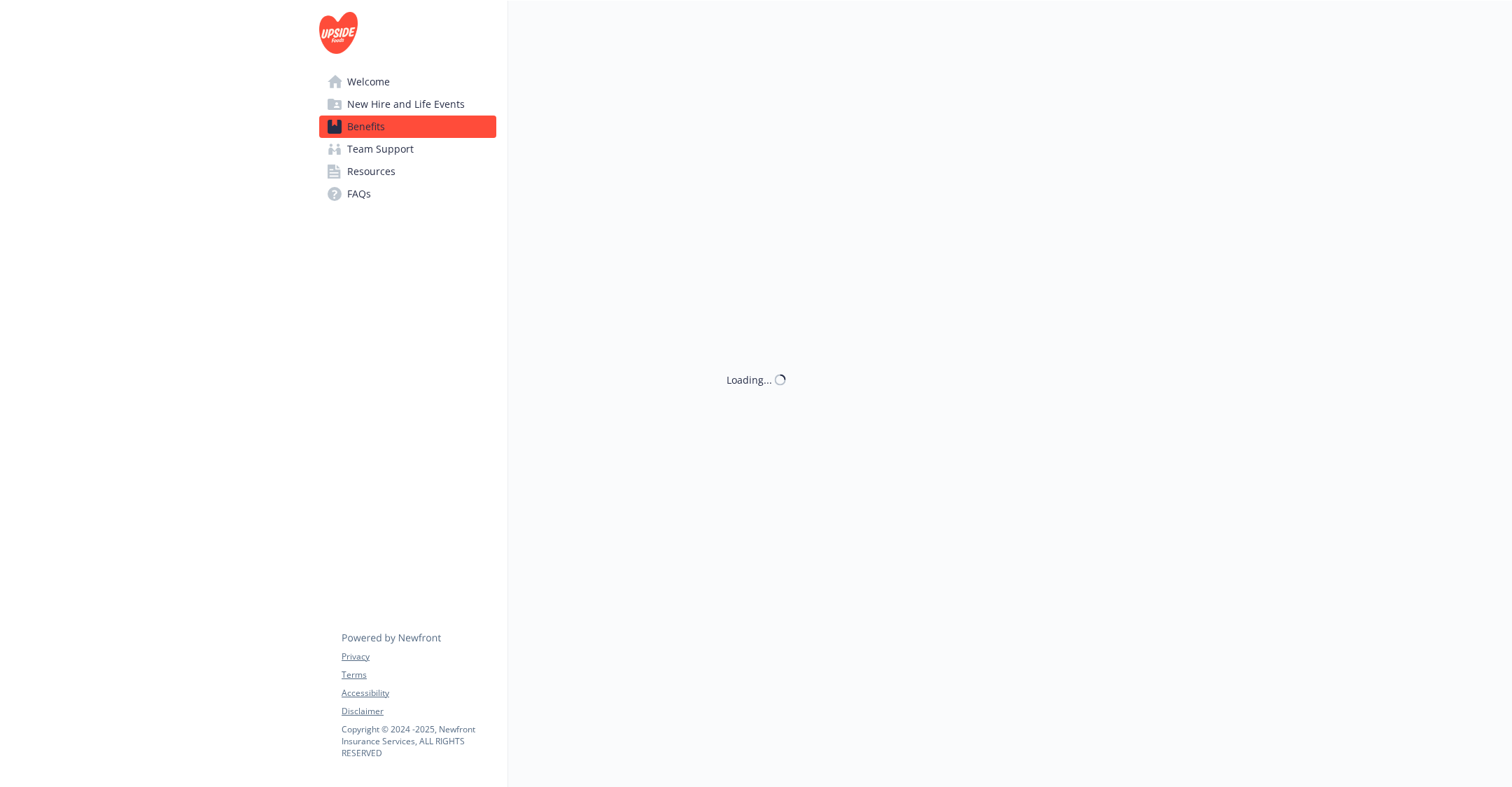
scroll to position [1534, 0]
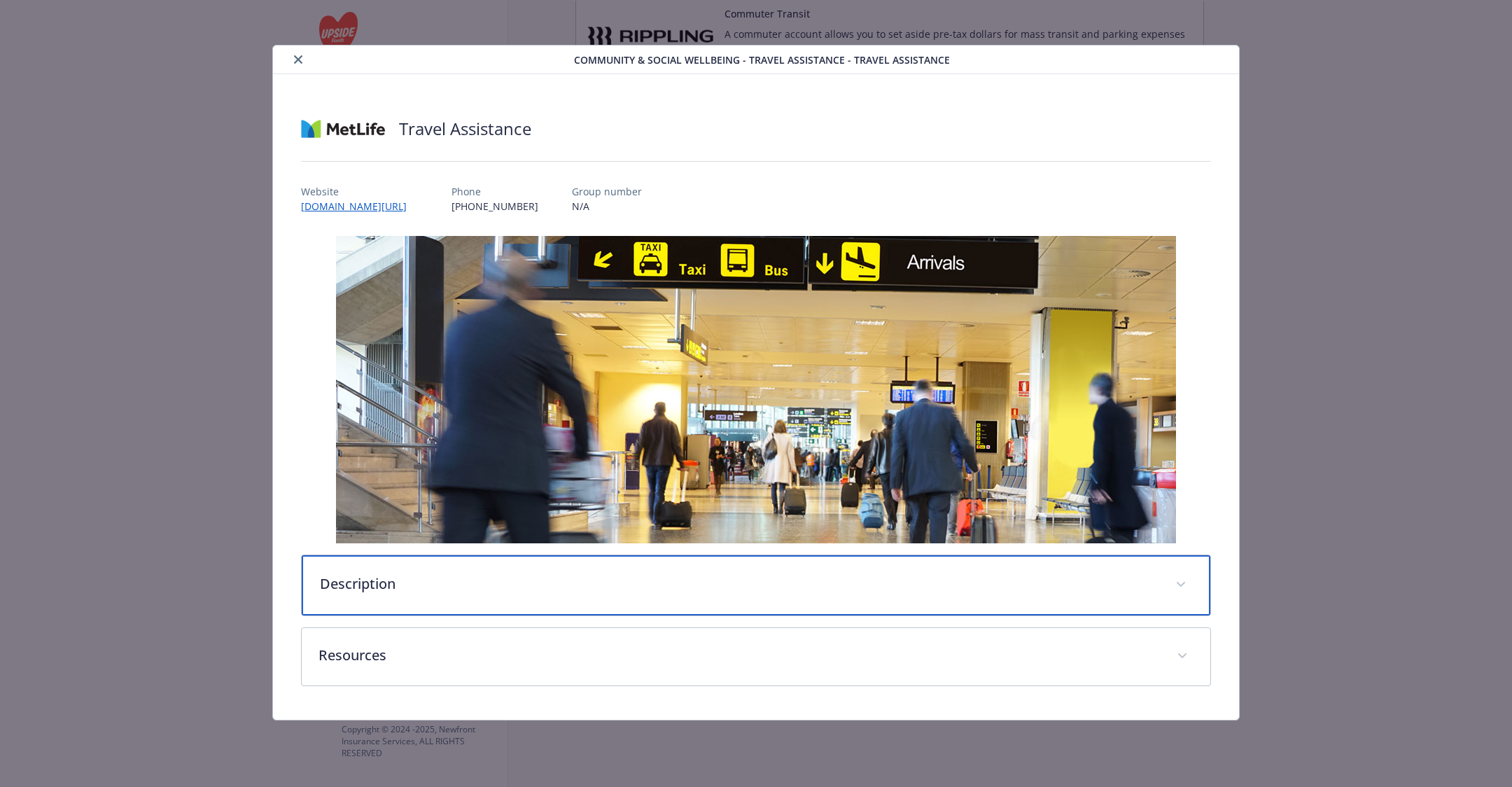
click at [509, 586] on p "Description" at bounding box center [739, 584] width 838 height 21
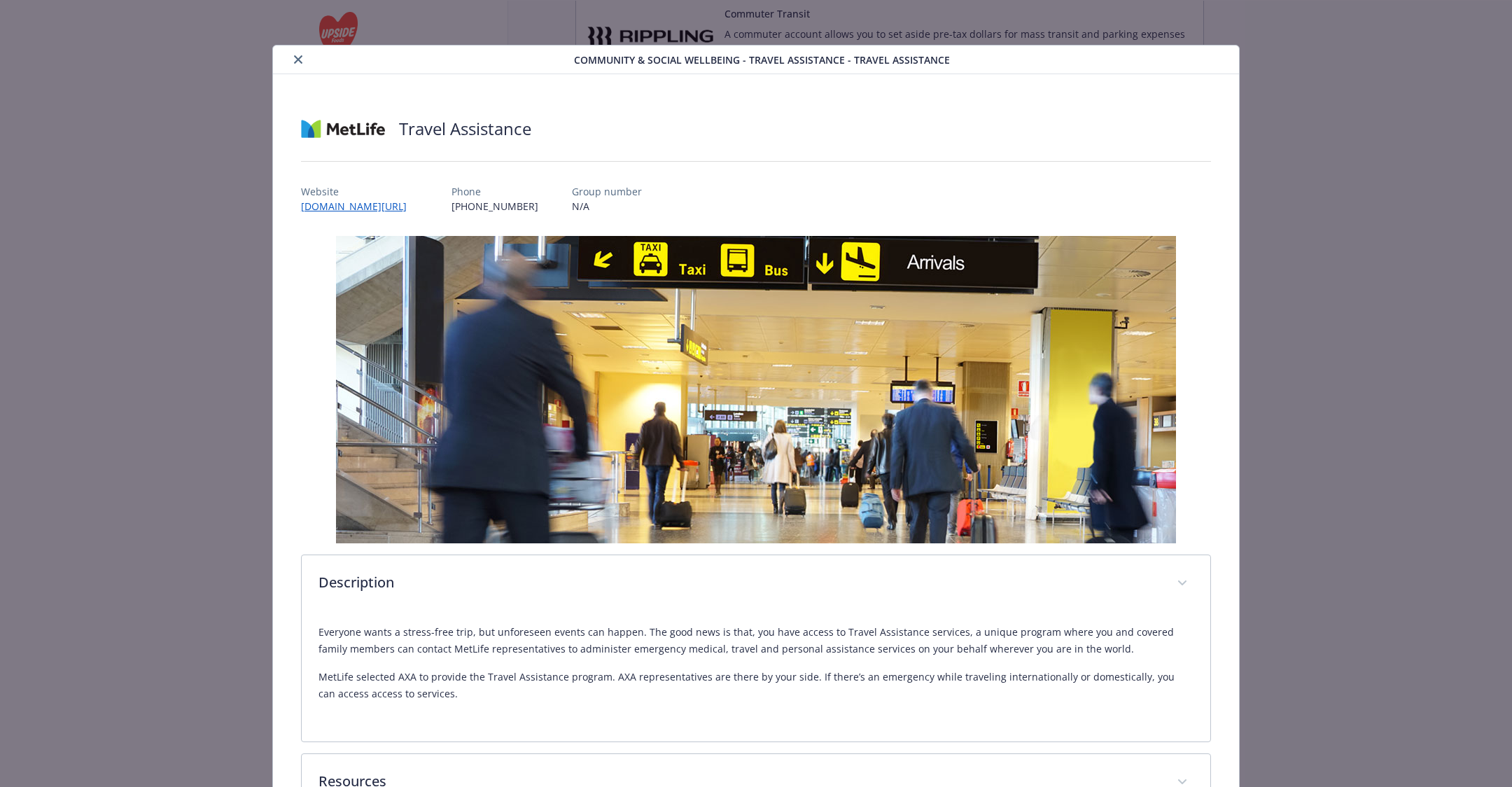
click at [295, 63] on icon "close" at bounding box center [298, 60] width 9 height 9
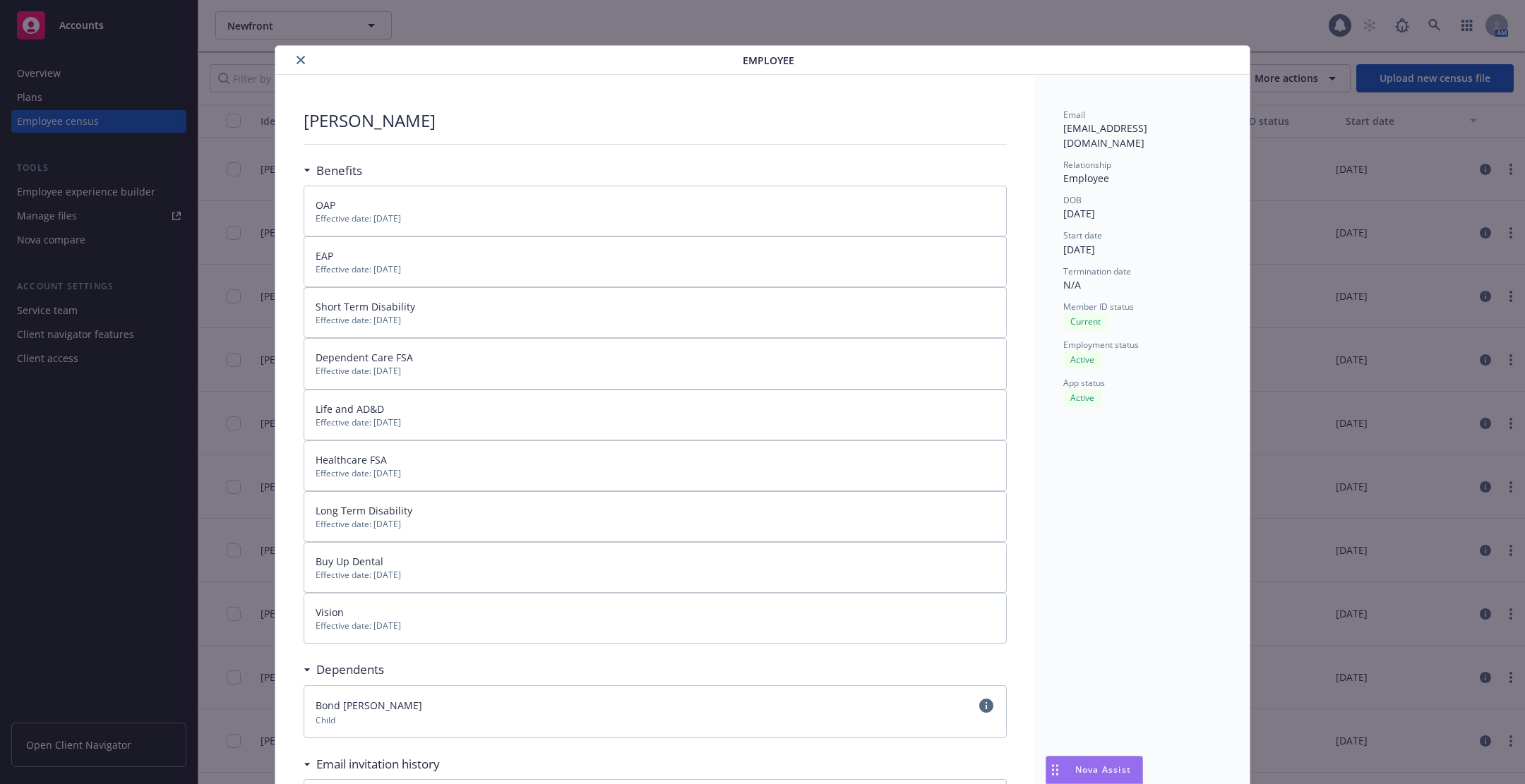
scroll to position [42, 0]
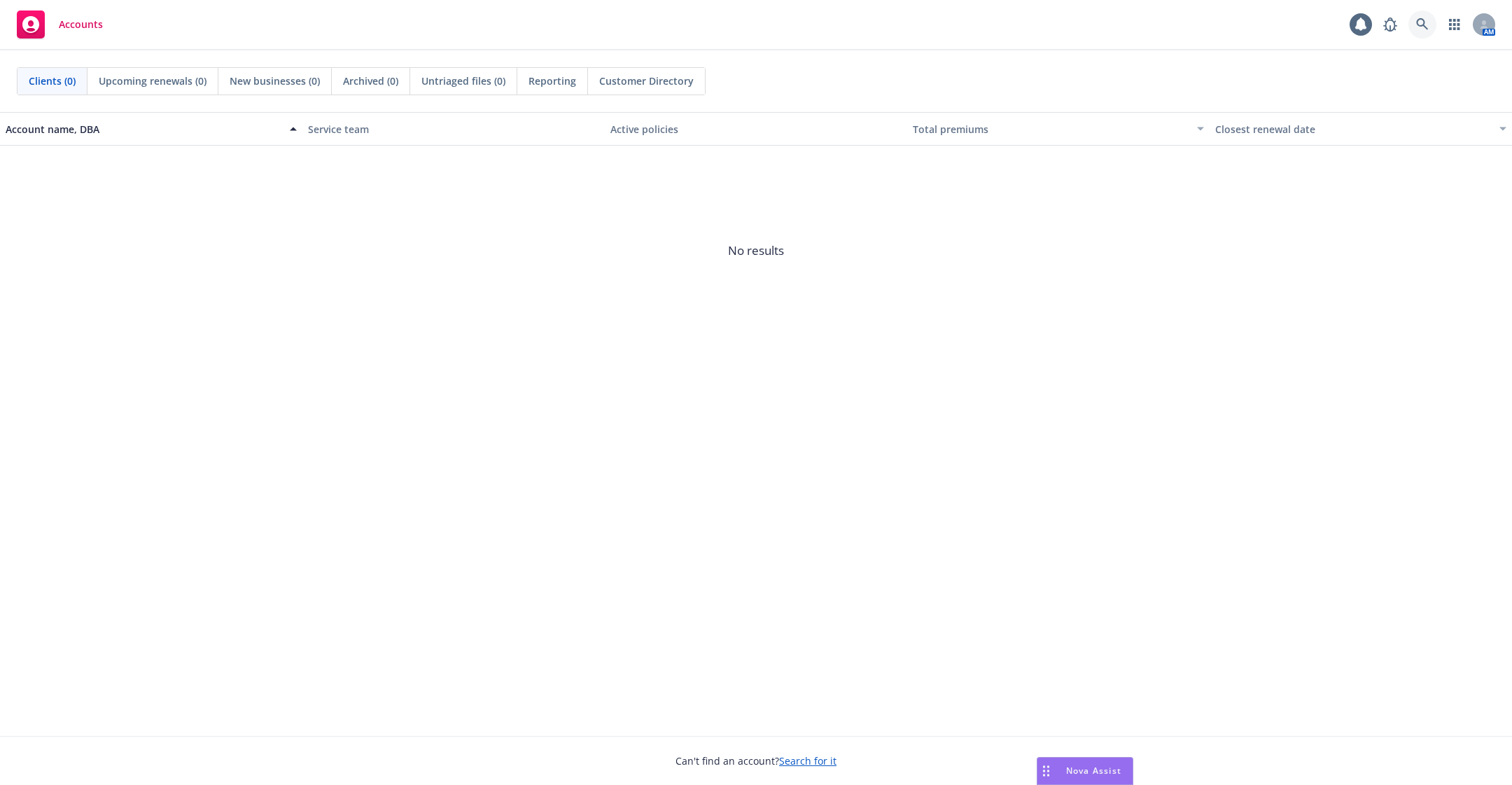
click at [1426, 23] on icon at bounding box center [1422, 24] width 12 height 12
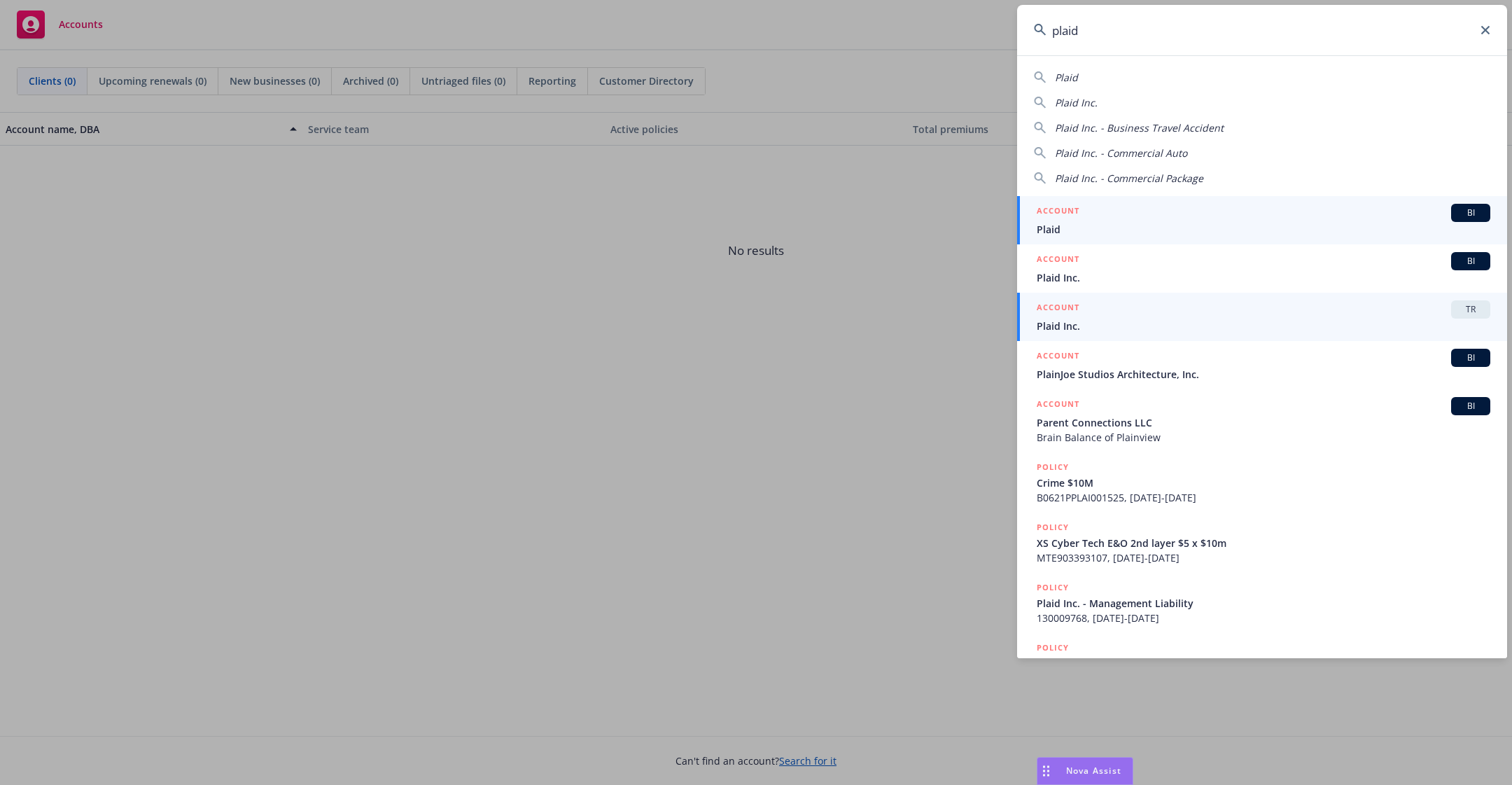
type input "plaid"
click at [1109, 312] on div "ACCOUNT TR" at bounding box center [1263, 309] width 454 height 18
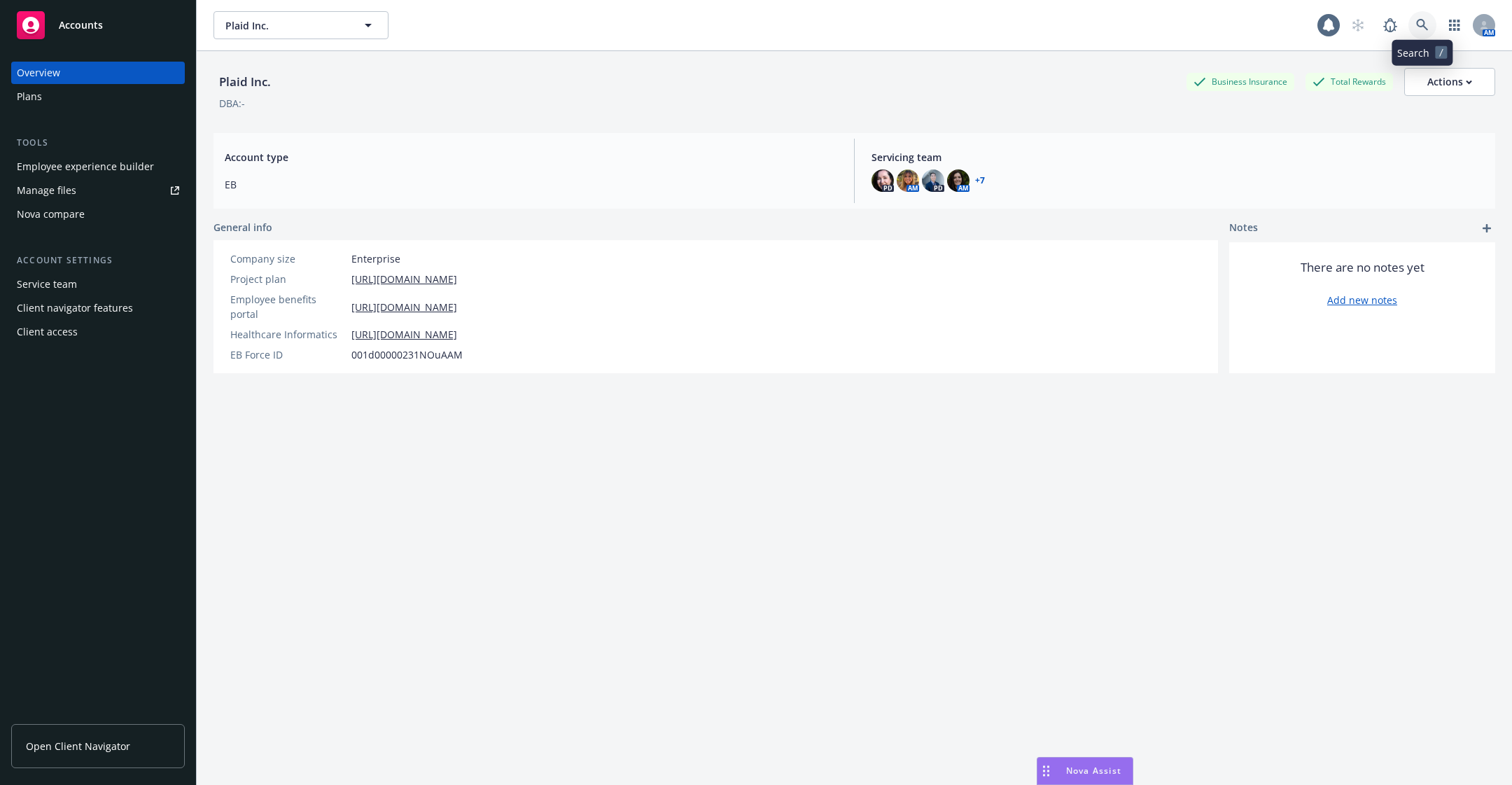
click at [1427, 24] on icon at bounding box center [1422, 25] width 12 height 12
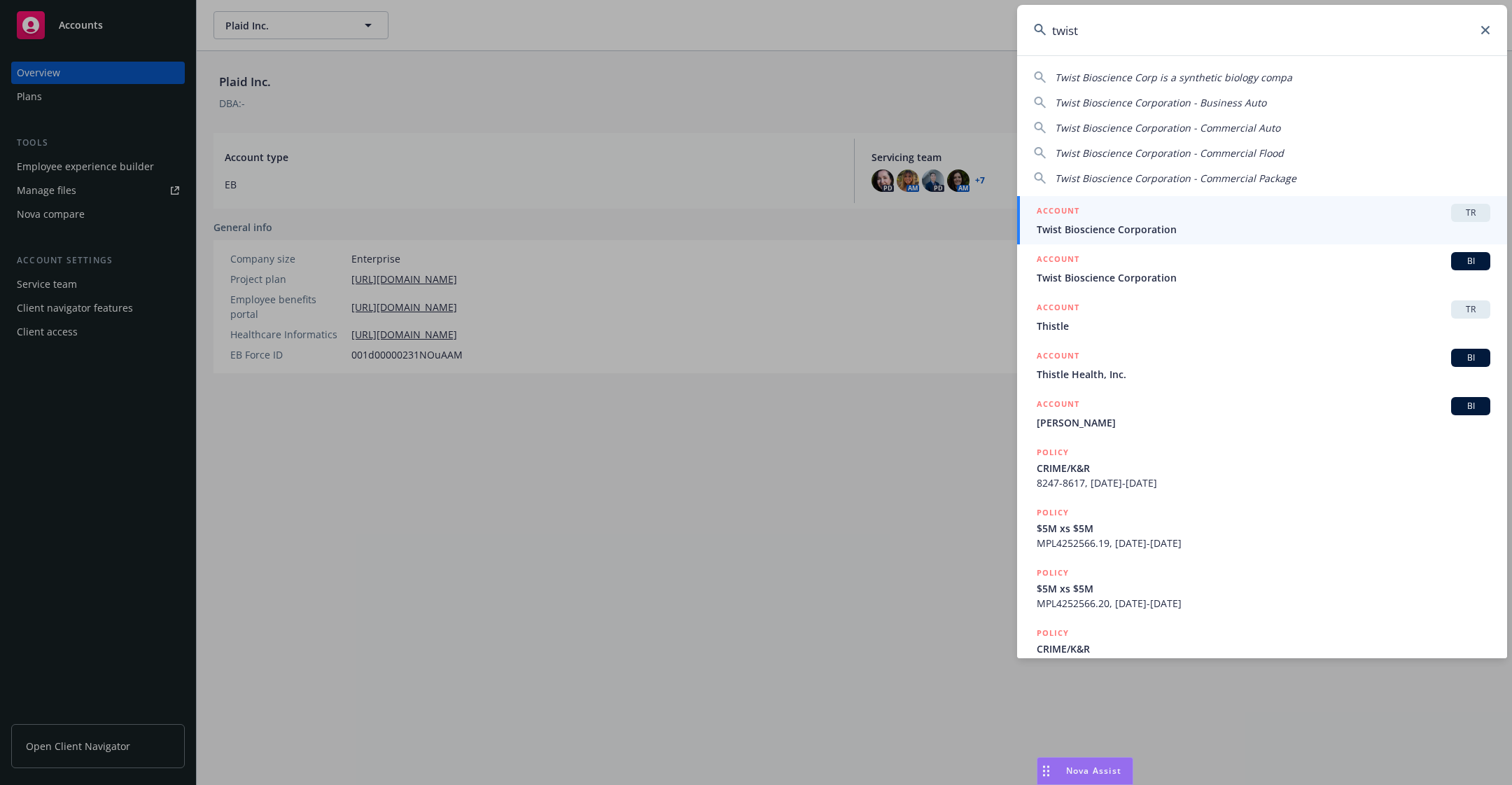
type input "twist"
click at [1149, 227] on span "Twist Bioscience Corporation" at bounding box center [1263, 229] width 454 height 15
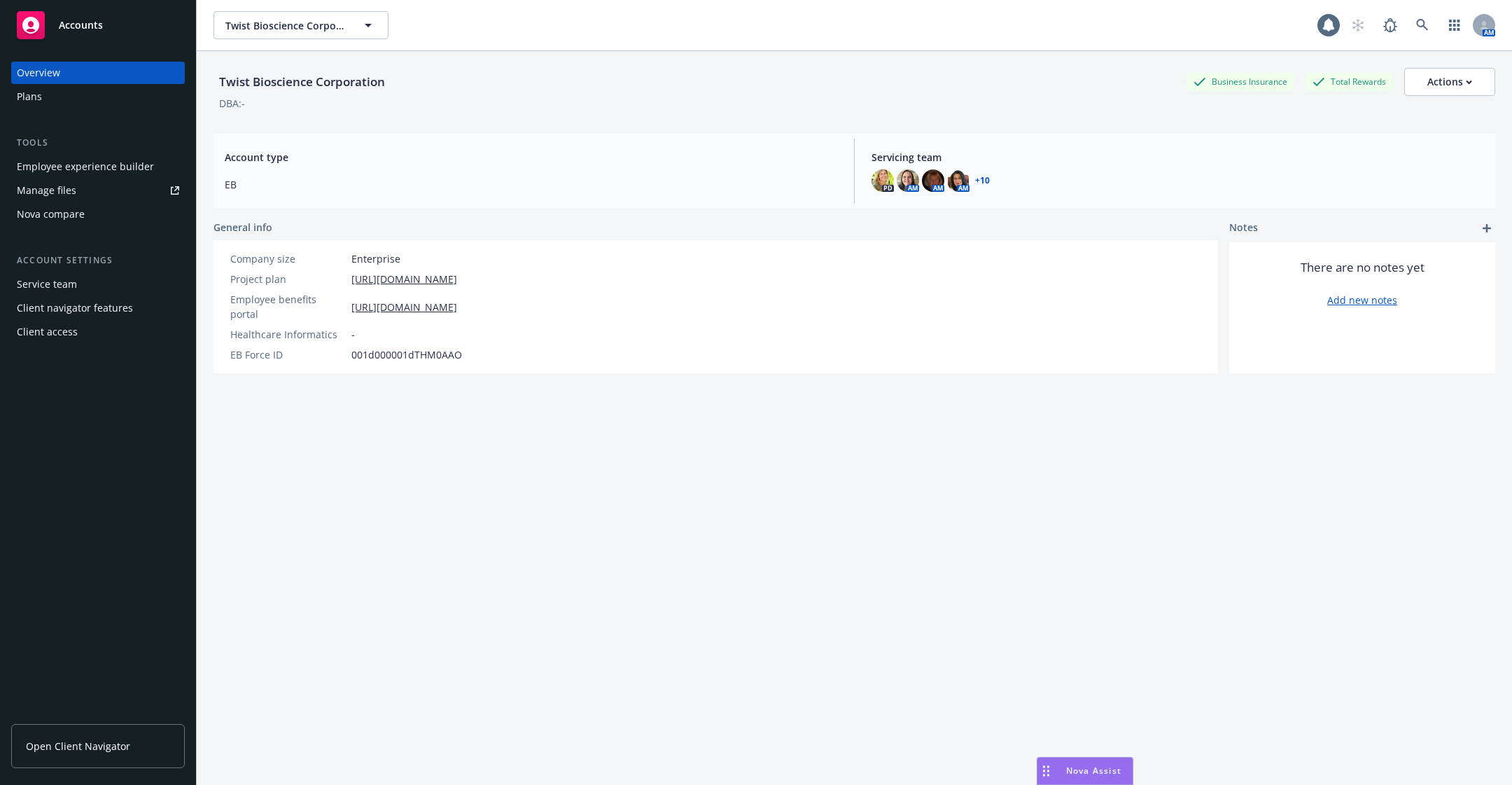
click at [103, 169] on div "Employee experience builder" at bounding box center [85, 166] width 137 height 23
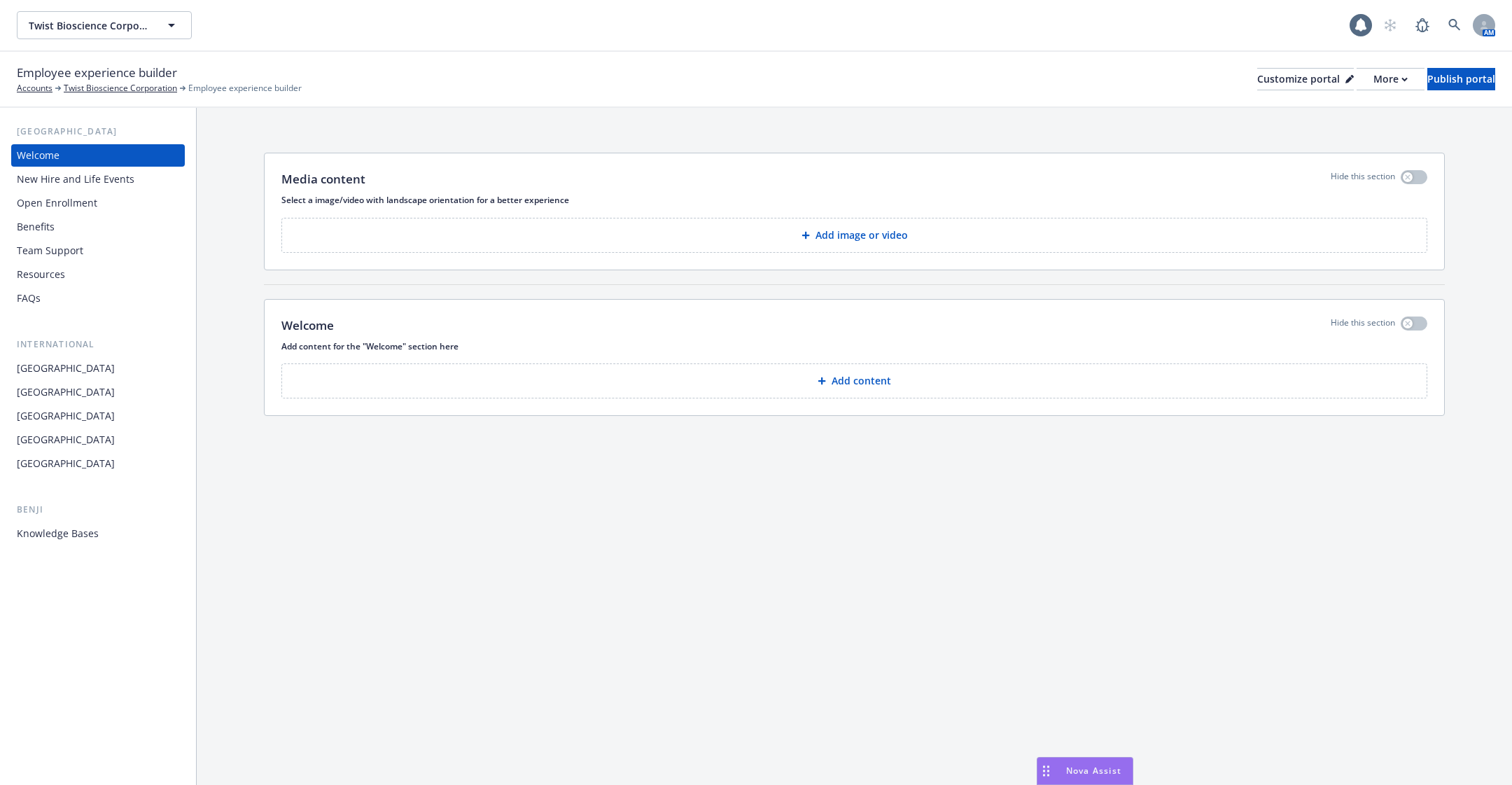
click at [102, 541] on div "Knowledge Bases" at bounding box center [98, 533] width 163 height 23
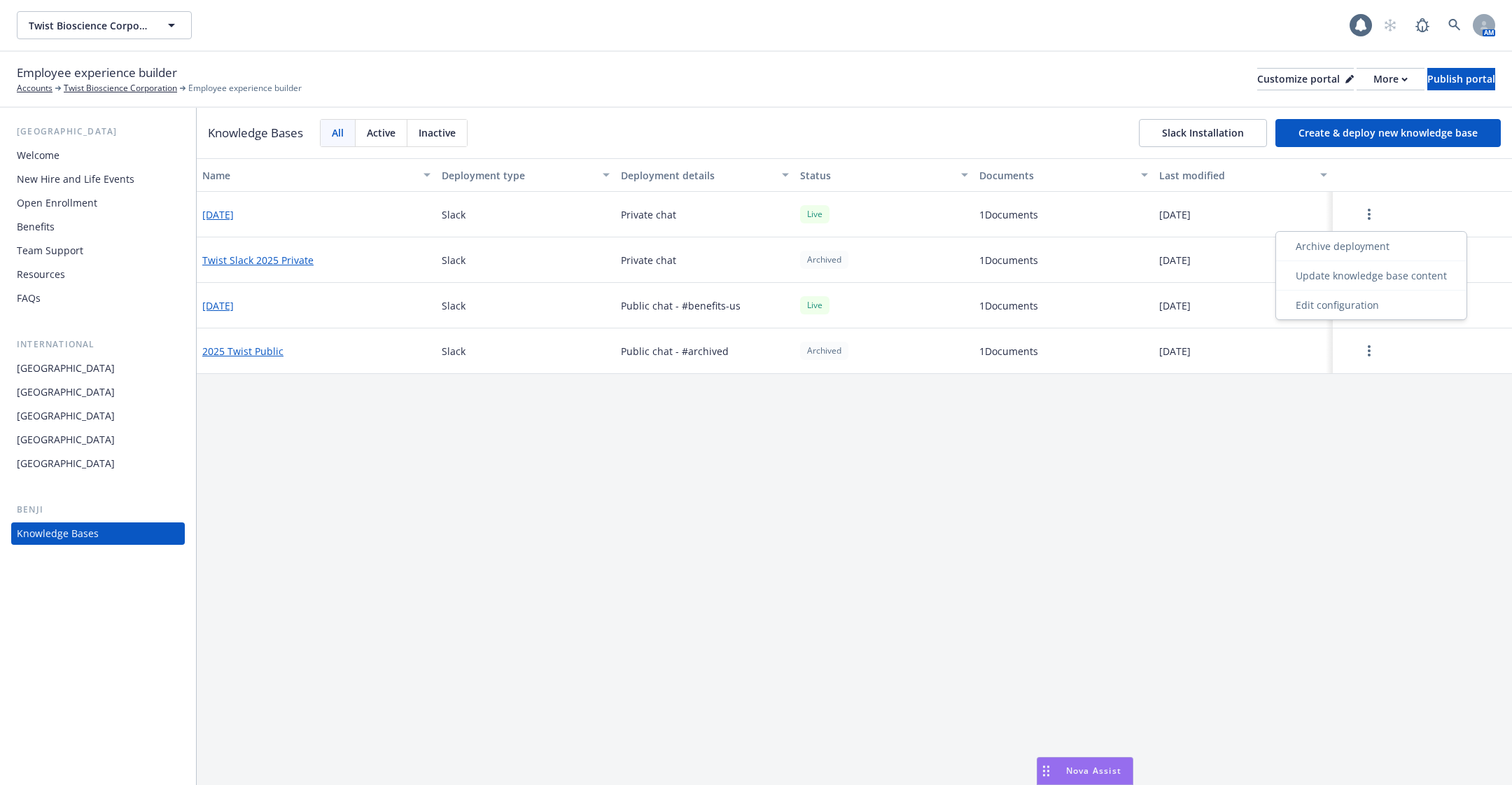
click at [1370, 200] on button "button" at bounding box center [1369, 214] width 62 height 28
click at [1368, 278] on div "Update knowledge base content" at bounding box center [1371, 276] width 185 height 23
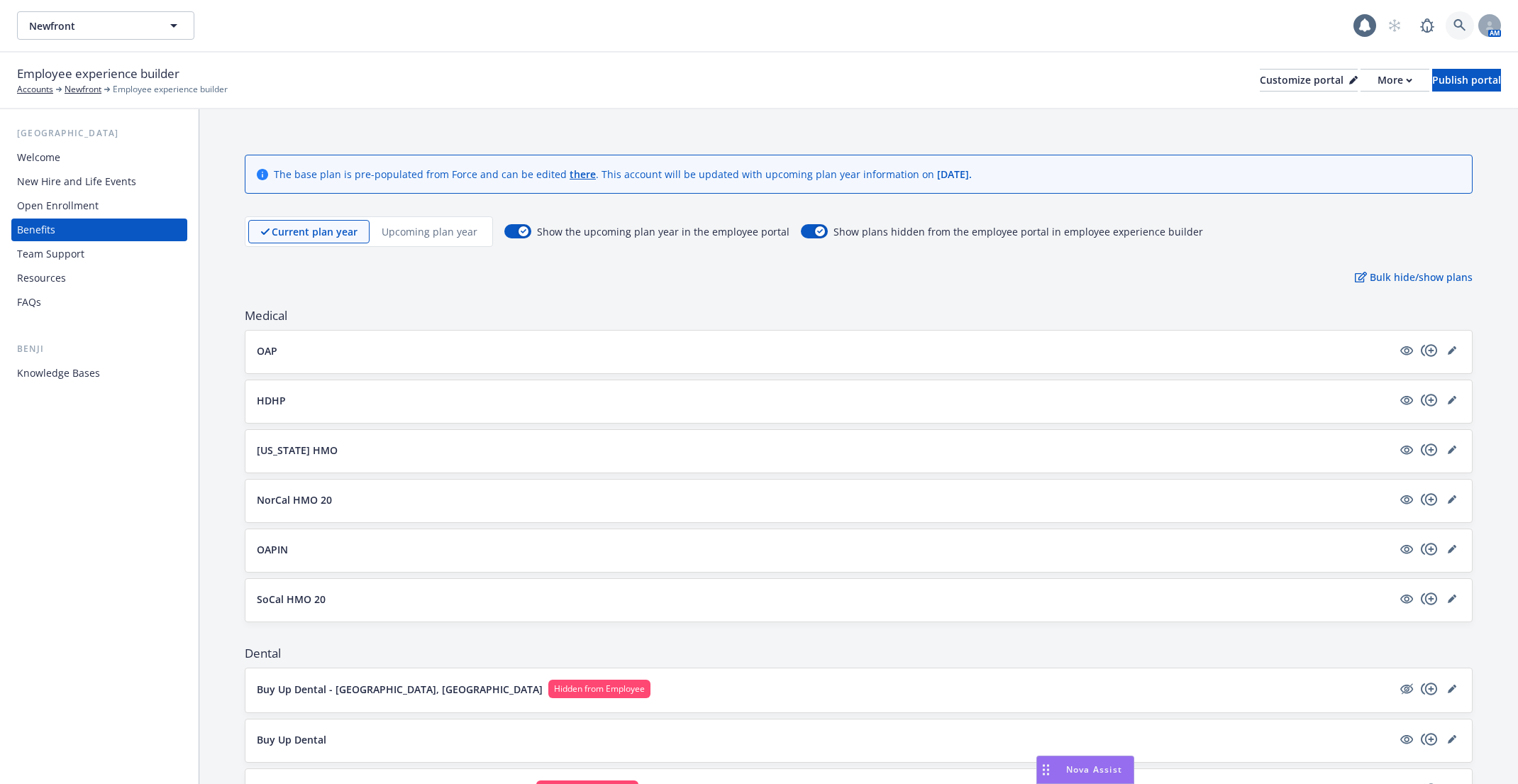
click at [1461, 26] on icon at bounding box center [1459, 25] width 12 height 12
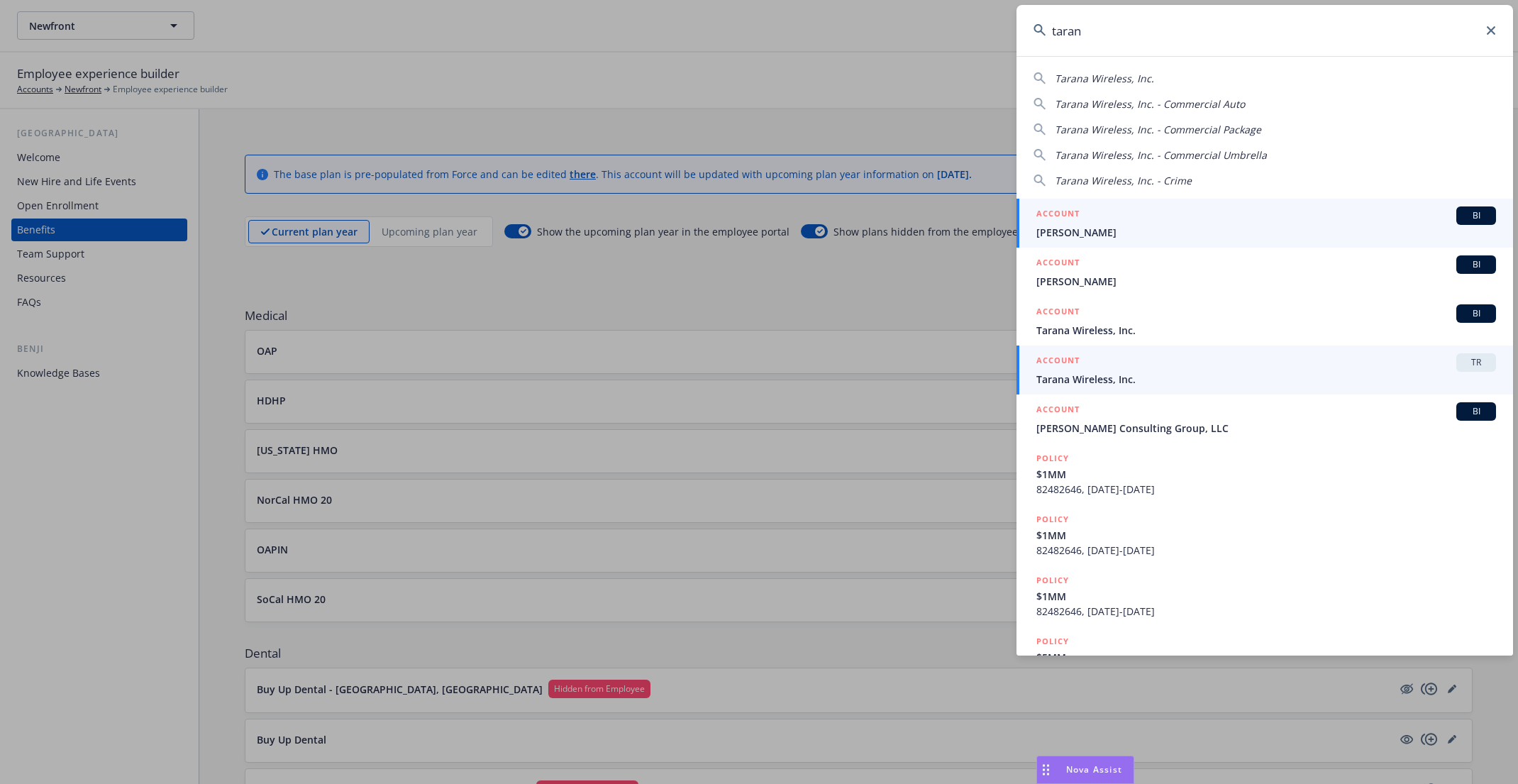
type input "taran"
click at [1141, 369] on div "ACCOUNT TR" at bounding box center [1266, 362] width 460 height 18
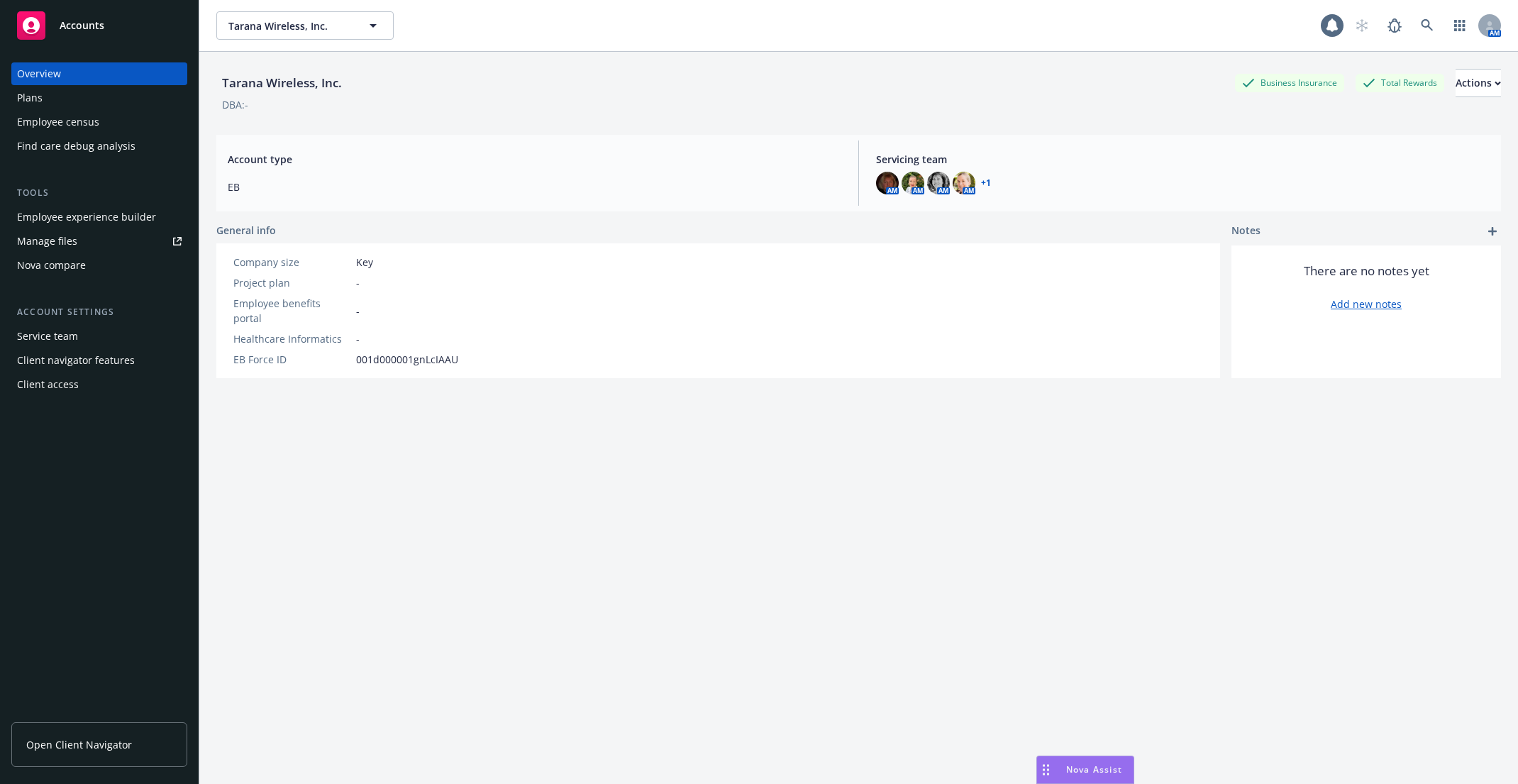
click at [115, 215] on div "Employee experience builder" at bounding box center [86, 217] width 139 height 23
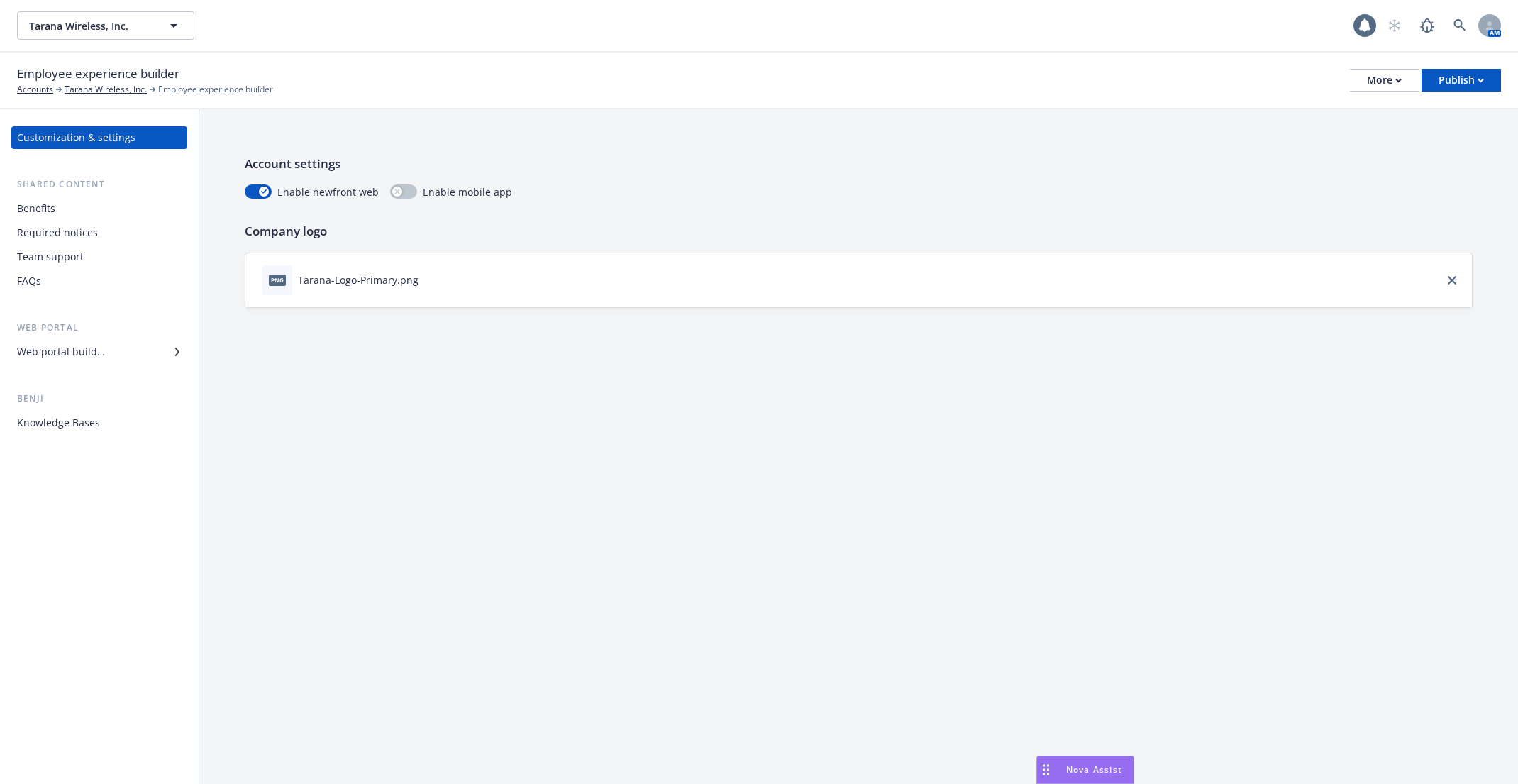
click at [100, 420] on div "Knowledge Bases" at bounding box center [99, 422] width 165 height 23
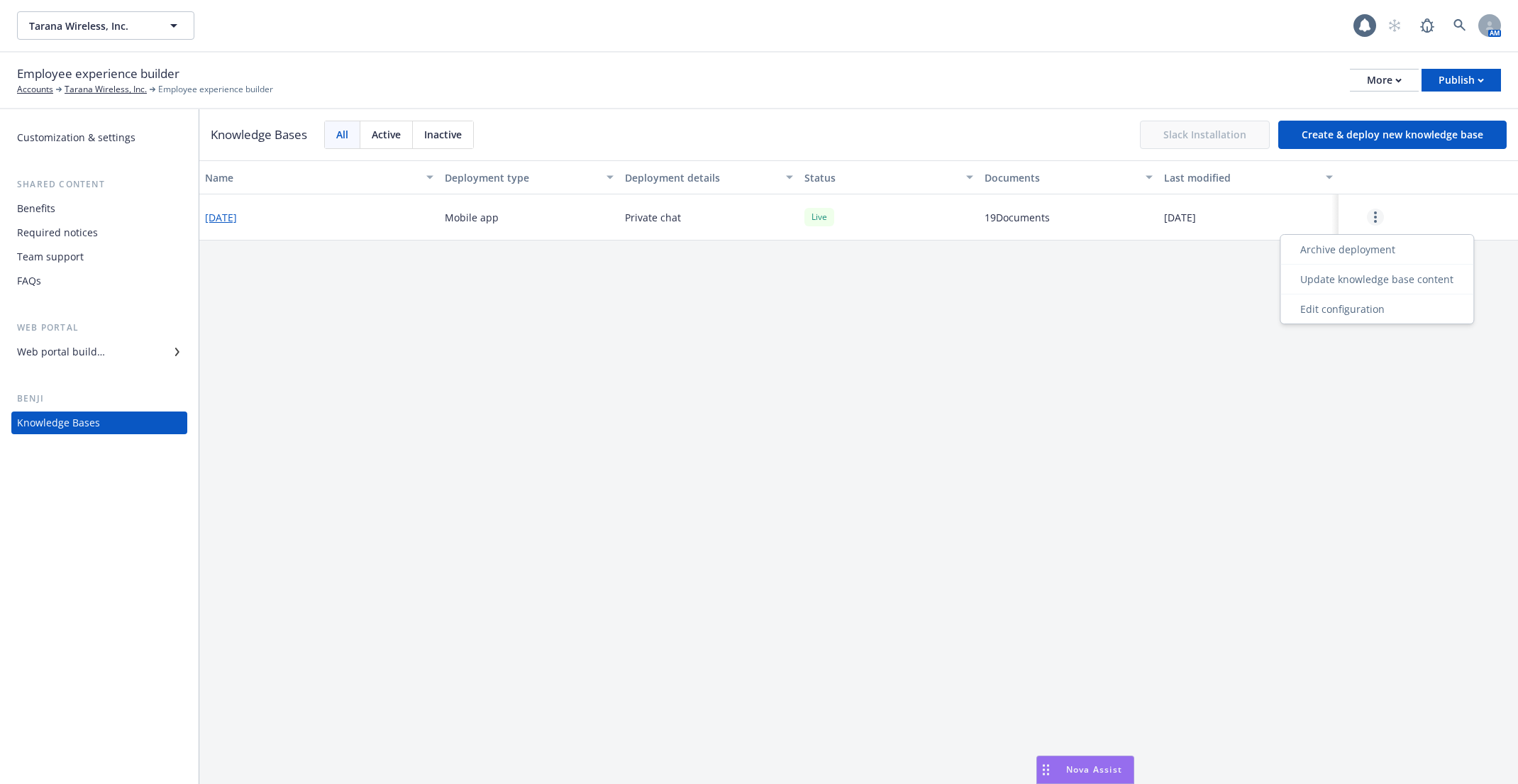
click at [1375, 212] on circle "more" at bounding box center [1375, 213] width 3 height 3
click at [1458, 18] on link at bounding box center [1459, 25] width 29 height 29
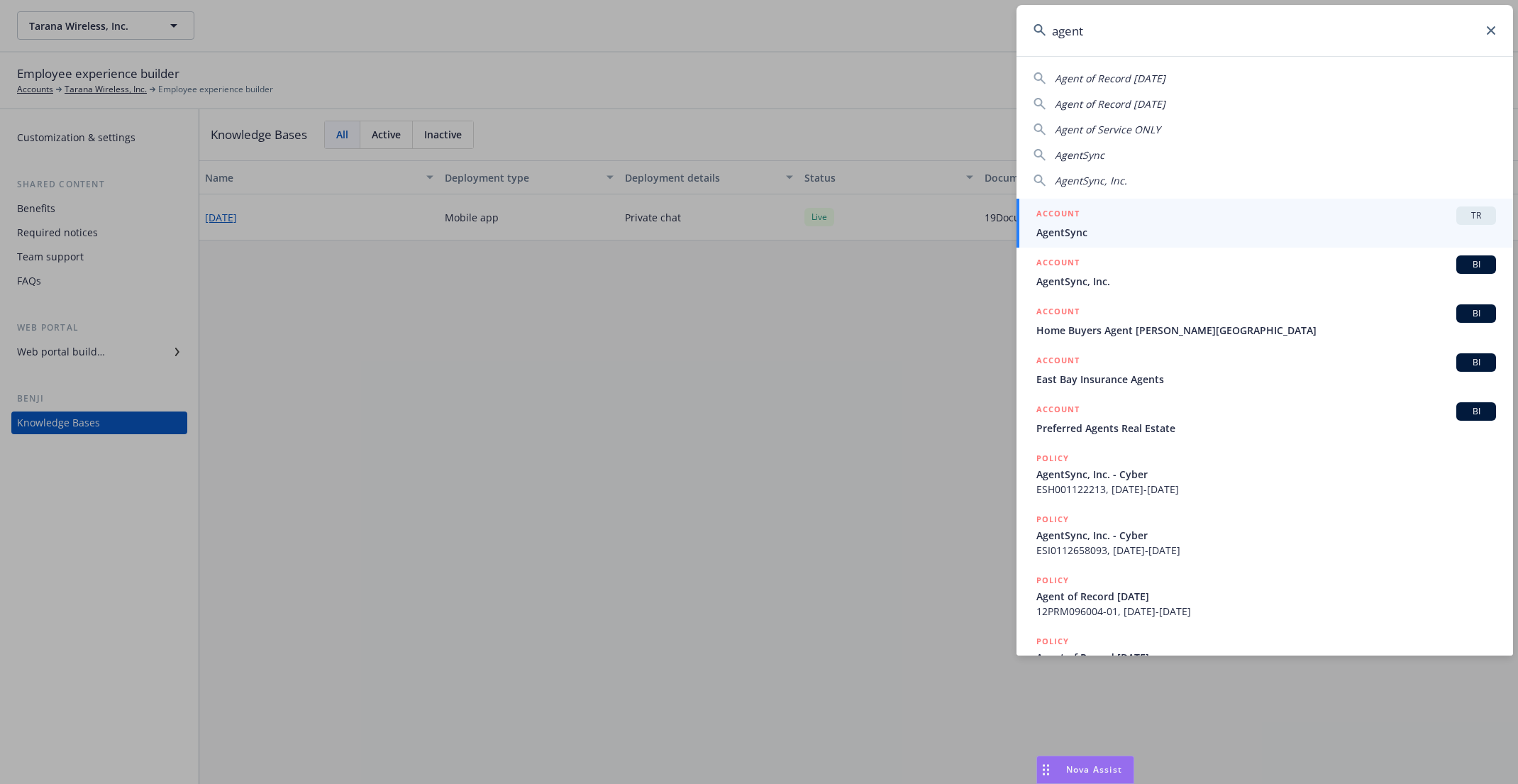
type input "agent"
click at [1311, 237] on span "AgentSync" at bounding box center [1266, 232] width 460 height 15
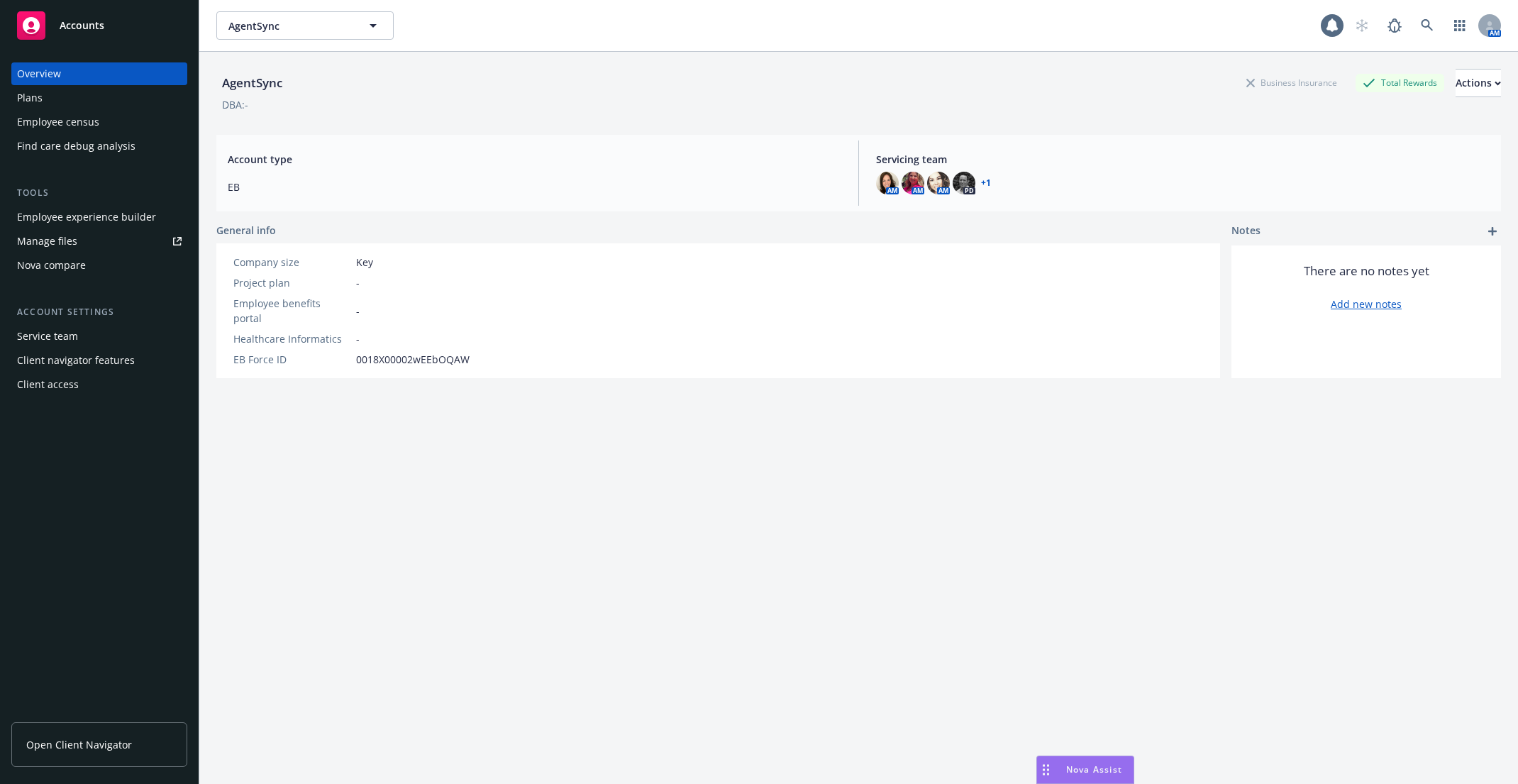
click at [143, 189] on div "Tools" at bounding box center [99, 193] width 176 height 14
click at [142, 202] on div "Tools Employee experience builder Manage files Nova compare" at bounding box center [99, 231] width 176 height 90
click at [140, 213] on div "Employee experience builder" at bounding box center [86, 217] width 139 height 23
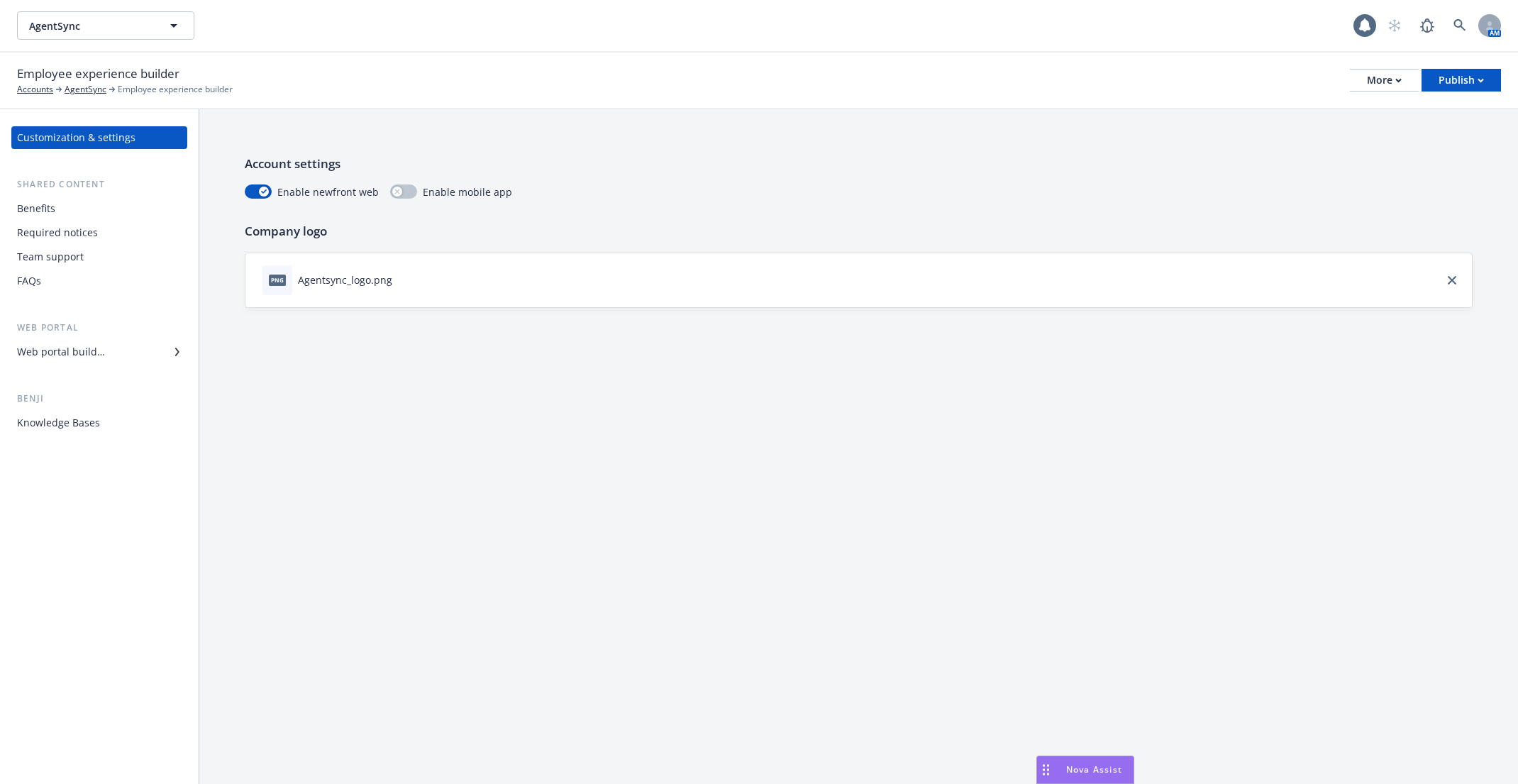
click at [133, 428] on div "Knowledge Bases" at bounding box center [99, 422] width 165 height 23
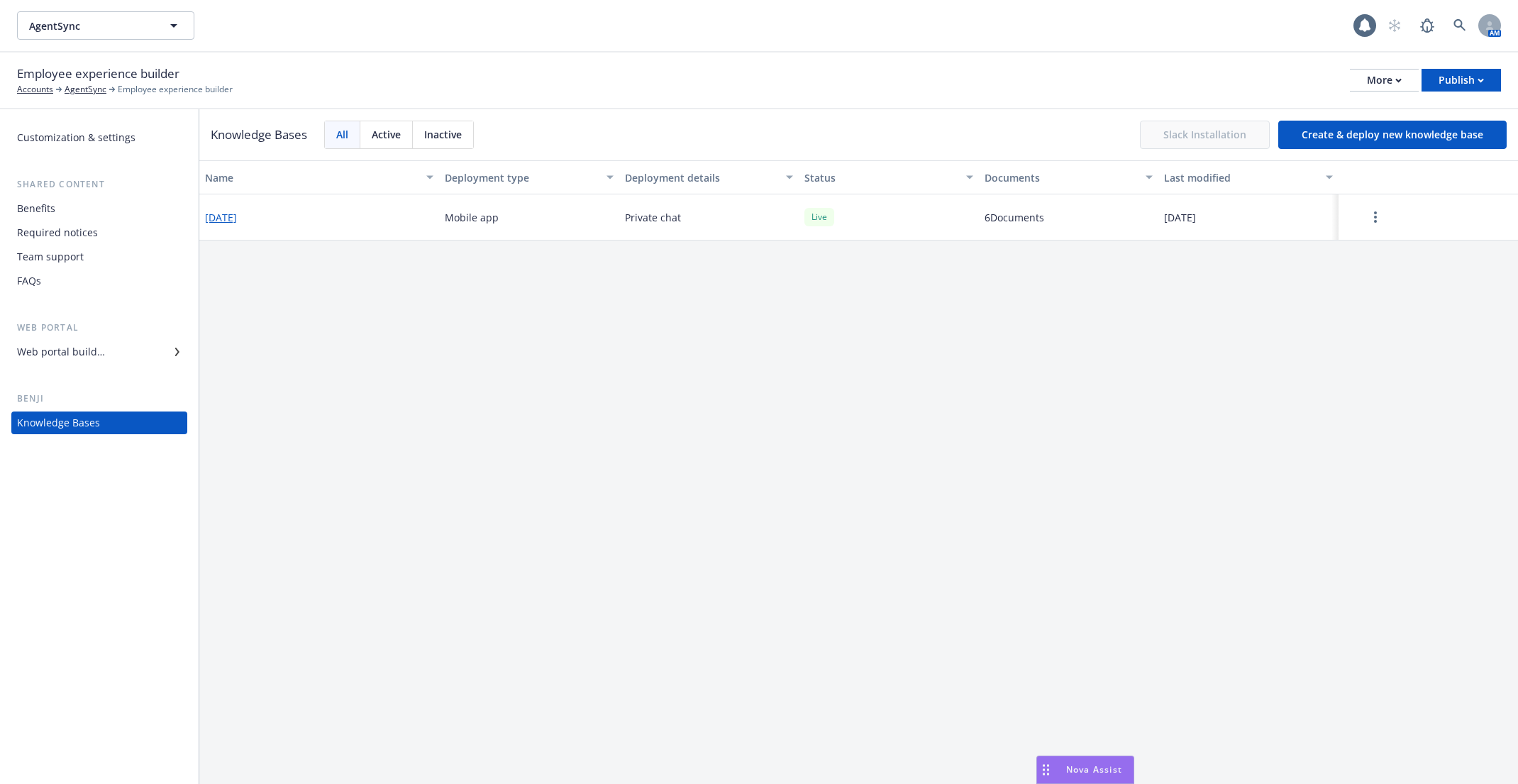
click at [1361, 230] on button "button" at bounding box center [1375, 217] width 63 height 29
click at [1380, 277] on div "Update knowledge base content" at bounding box center [1376, 279] width 188 height 24
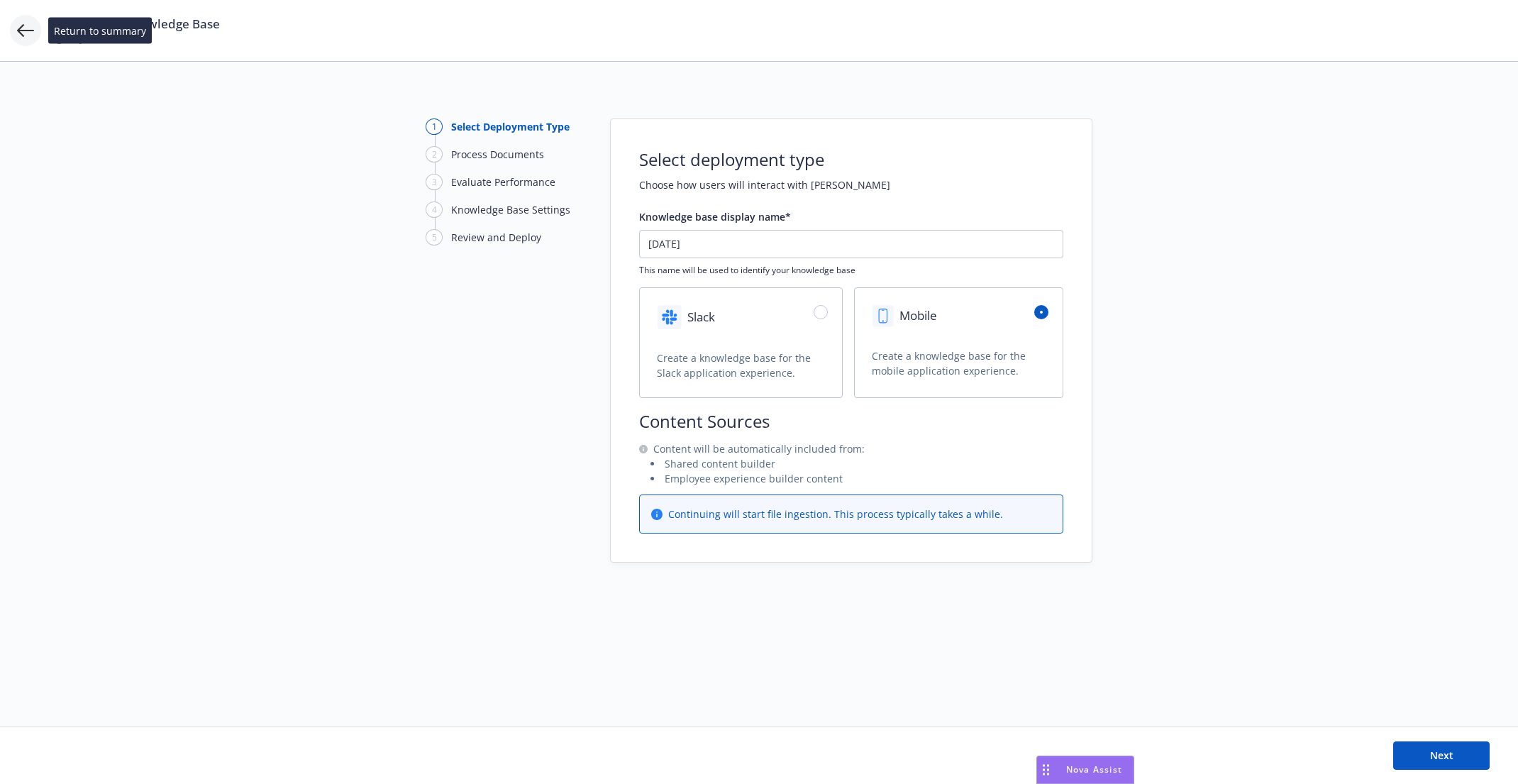
click at [19, 24] on icon at bounding box center [25, 30] width 17 height 17
